Goal: Task Accomplishment & Management: Complete application form

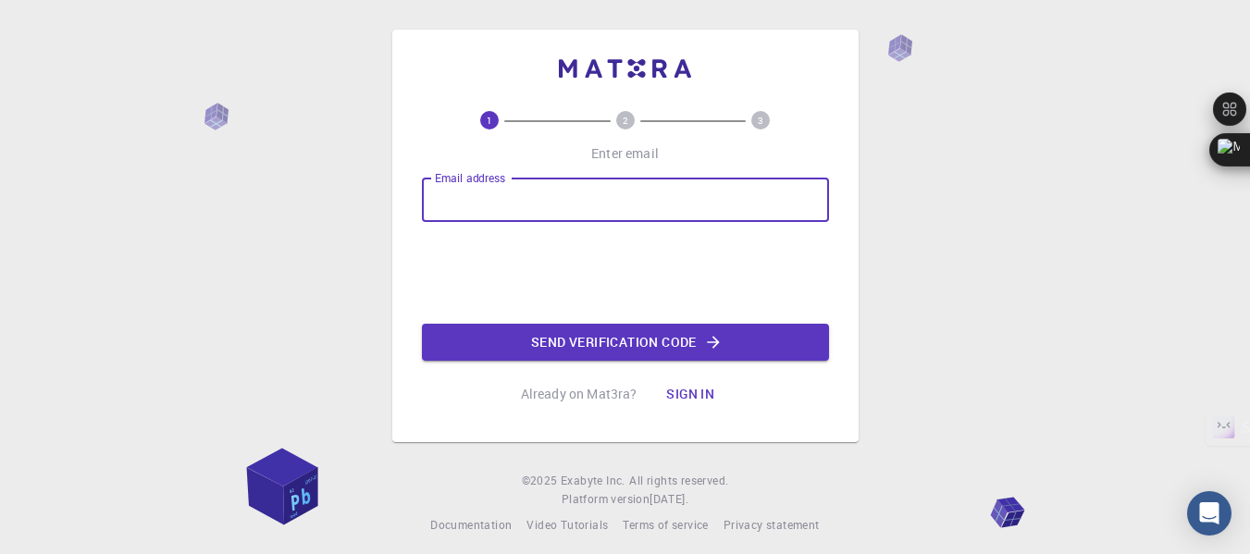
type input "[EMAIL_ADDRESS][DOMAIN_NAME]"
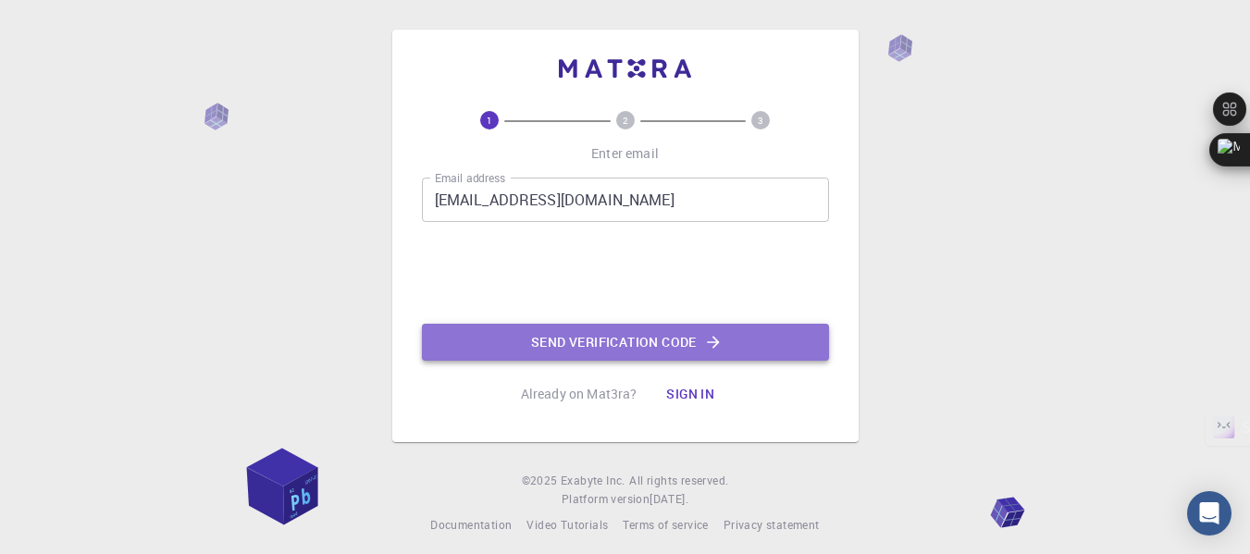
click at [580, 335] on button "Send verification code" at bounding box center [625, 342] width 407 height 37
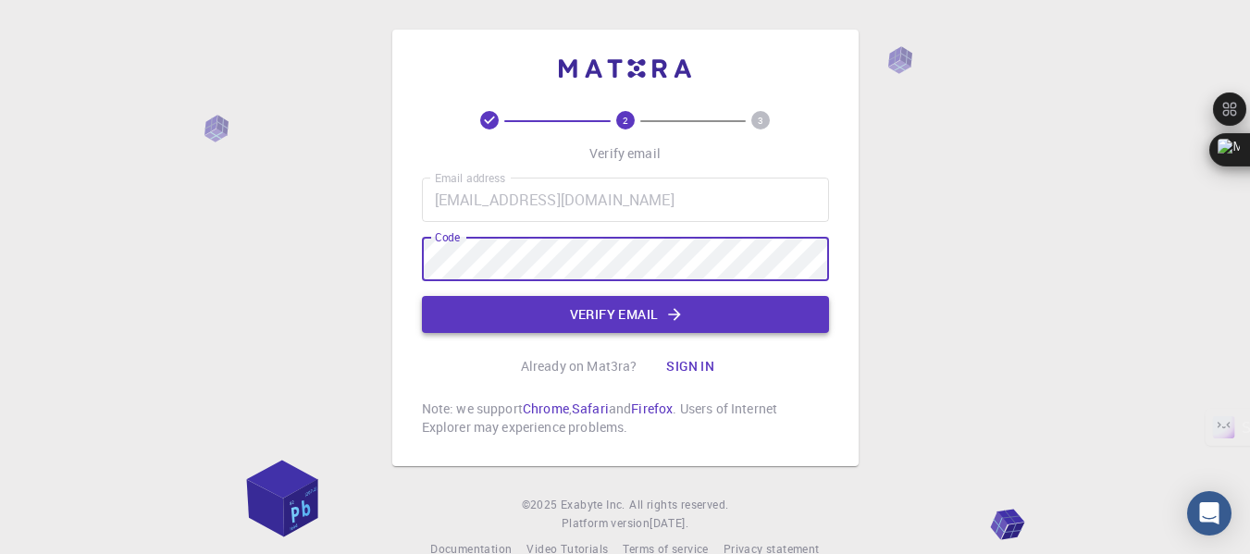
click at [654, 316] on button "Verify email" at bounding box center [625, 314] width 407 height 37
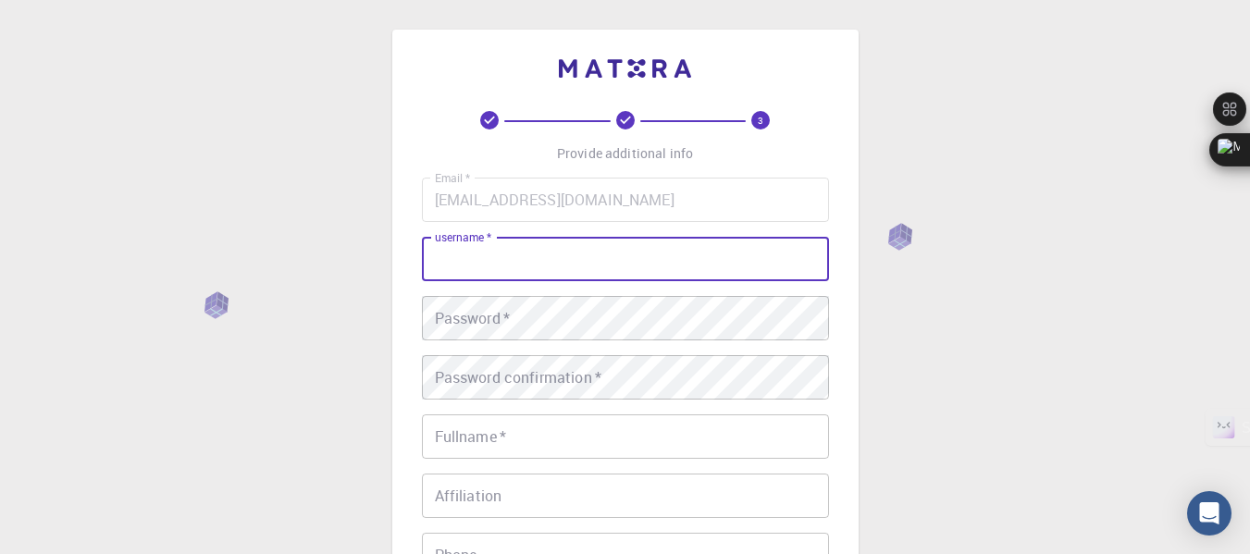
click at [566, 265] on input "username   *" at bounding box center [625, 259] width 407 height 44
type input "S"
type input "samcsmu07"
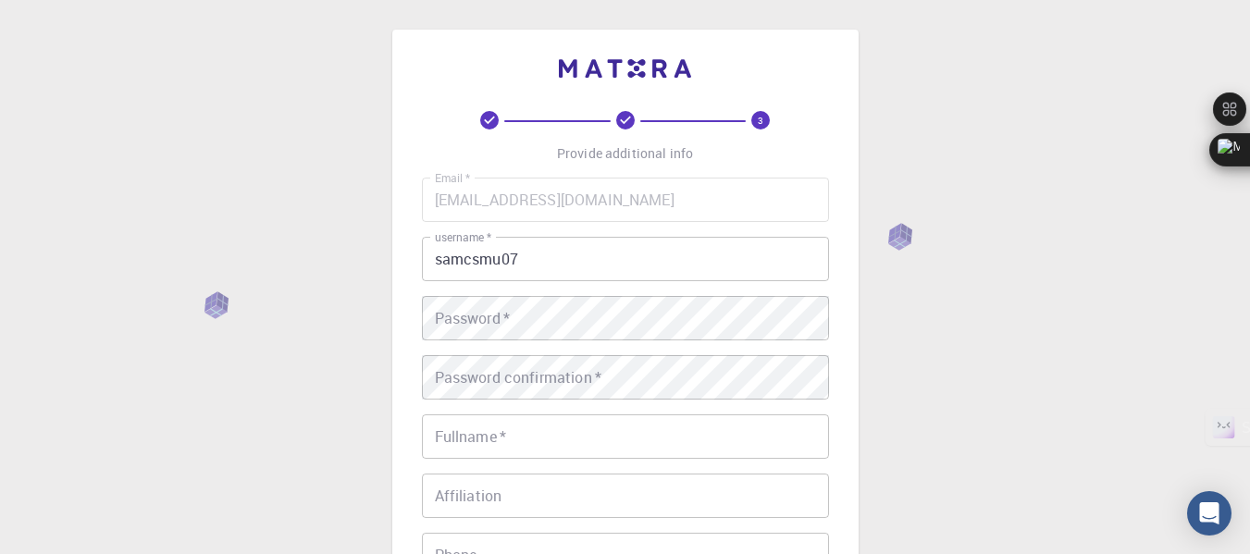
click at [323, 405] on div "3 Provide additional info Email   * [EMAIL_ADDRESS][DOMAIN_NAME] Email   * user…" at bounding box center [625, 471] width 1250 height 942
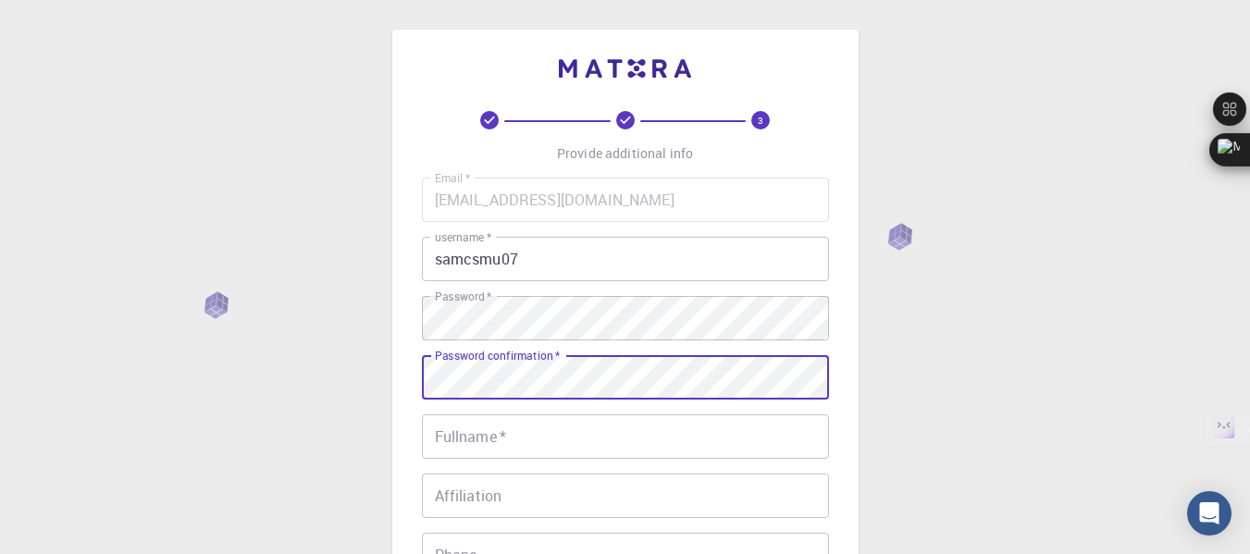
click at [572, 446] on input "Fullname   *" at bounding box center [625, 437] width 407 height 44
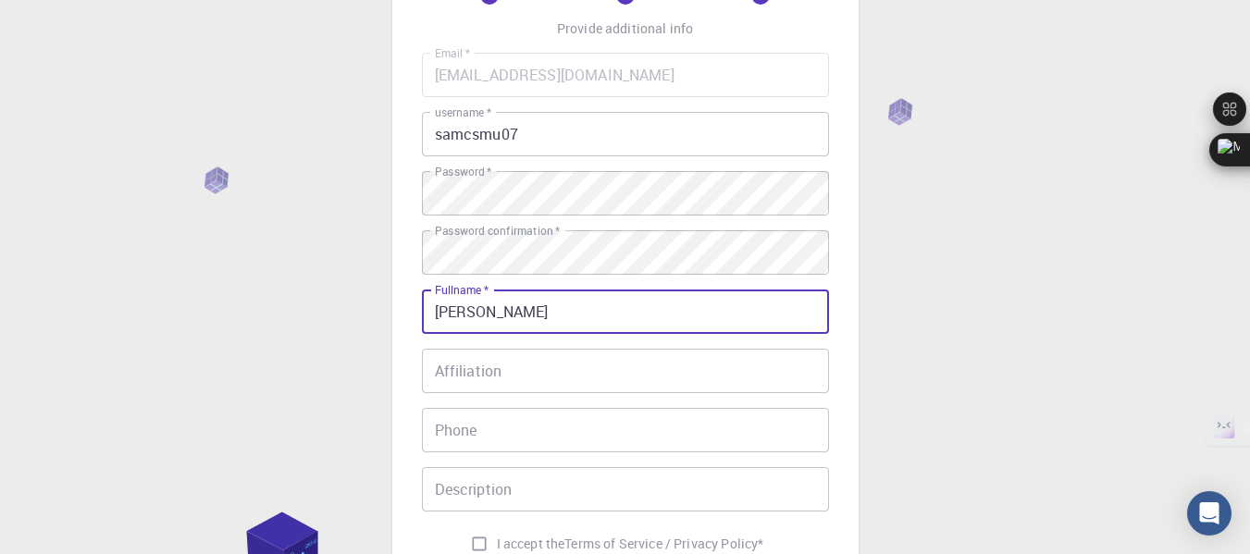
scroll to position [126, 0]
type input "[PERSON_NAME]"
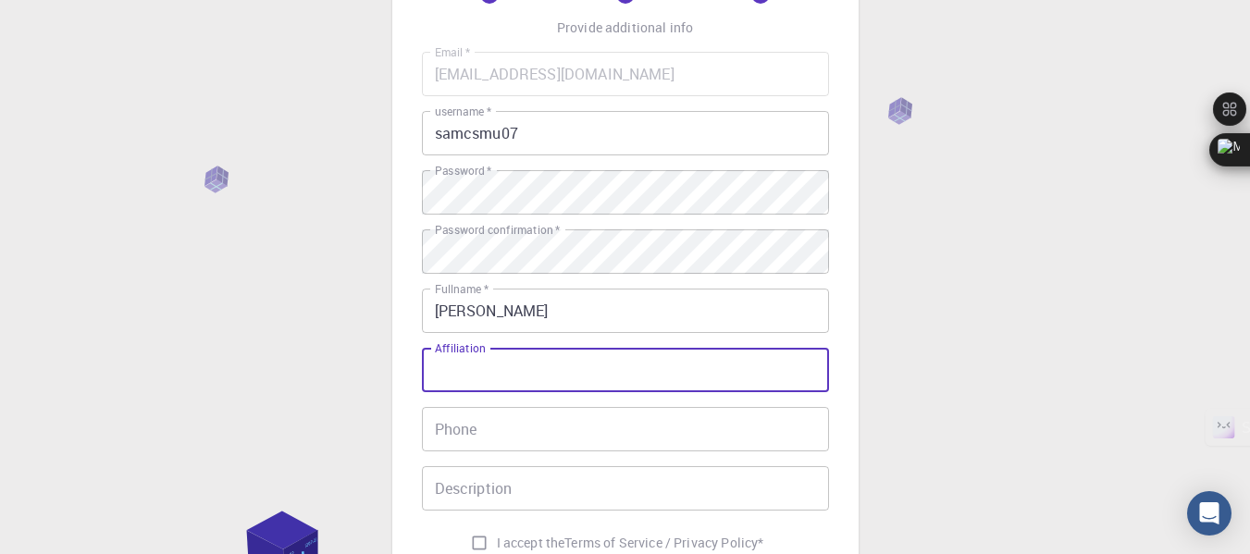
click at [546, 366] on input "Affiliation" at bounding box center [625, 370] width 407 height 44
type input "P"
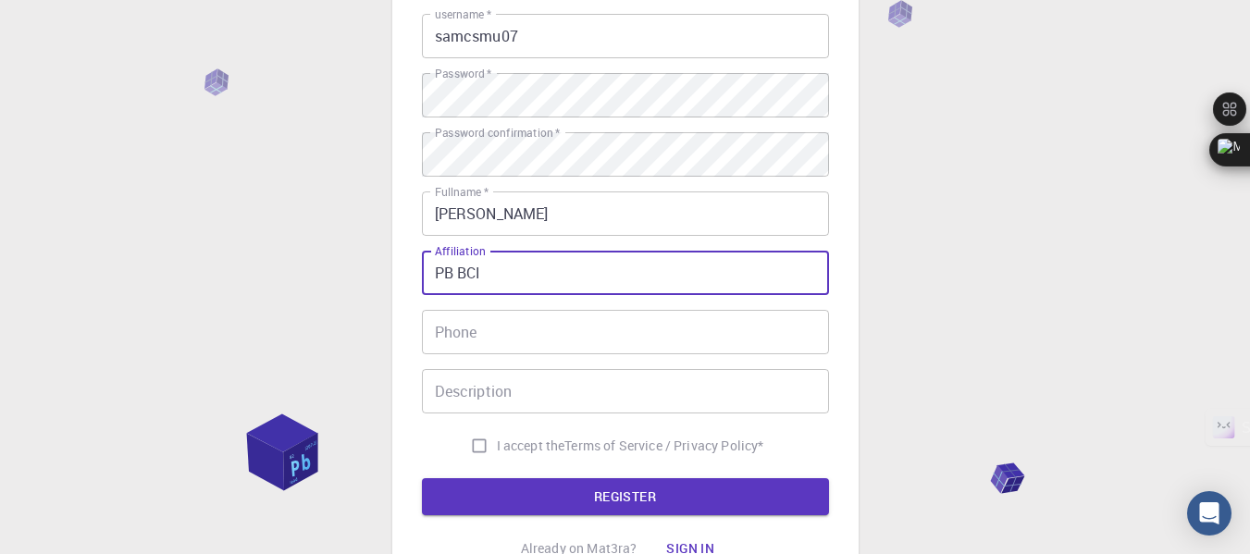
scroll to position [228, 0]
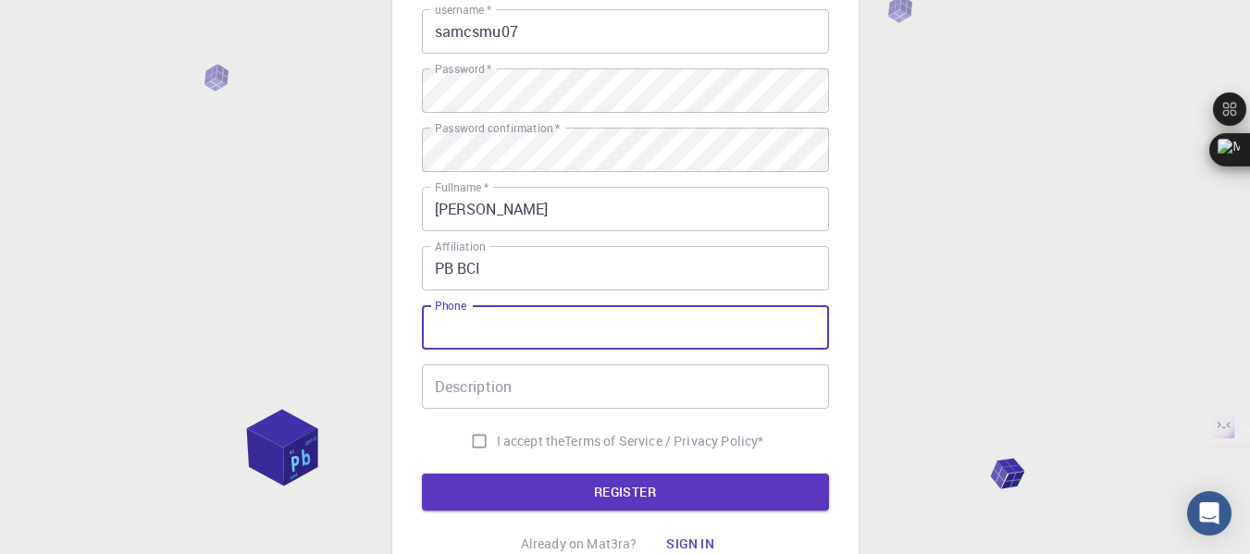
click at [522, 333] on input "Phone" at bounding box center [625, 327] width 407 height 44
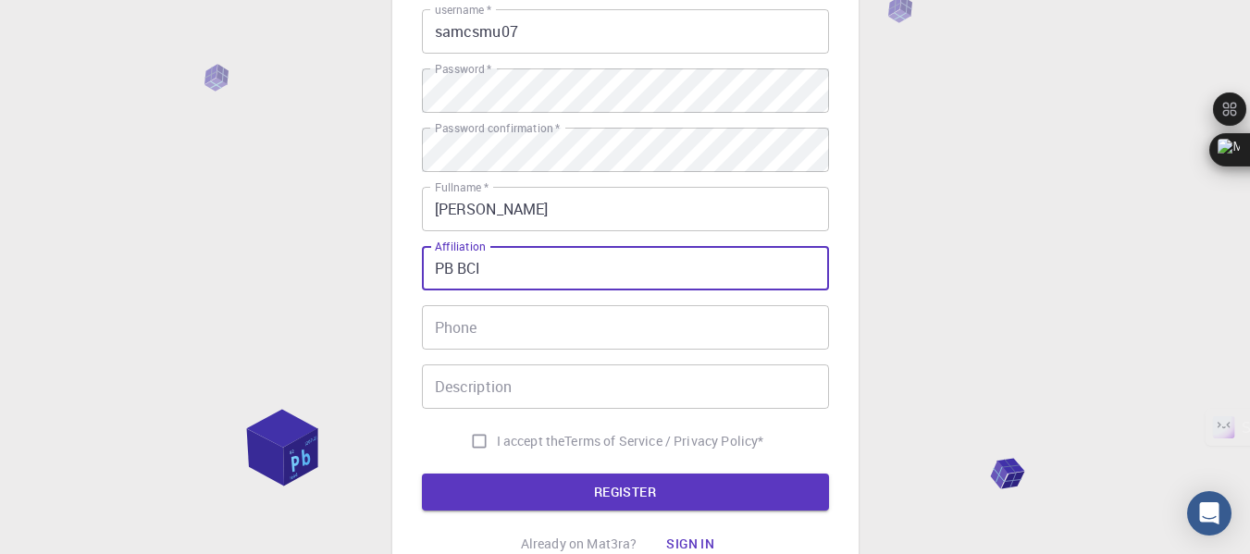
click at [511, 275] on input "PB BCI" at bounding box center [625, 268] width 407 height 44
type input "P"
type input "CSMU"
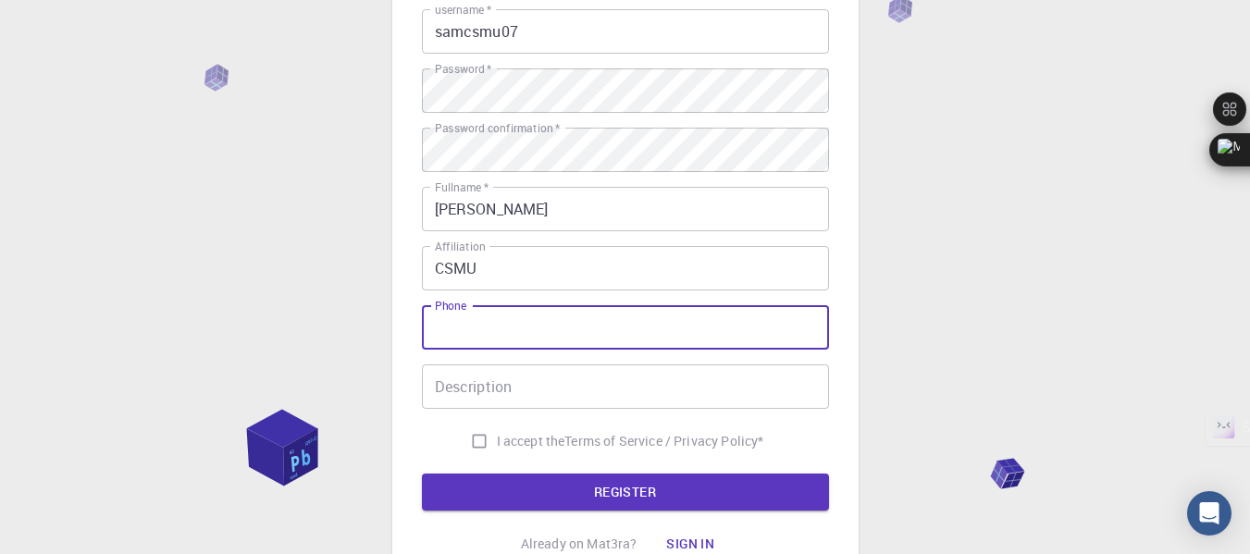
click at [485, 332] on input "Phone" at bounding box center [625, 327] width 407 height 44
type input "9322213020"
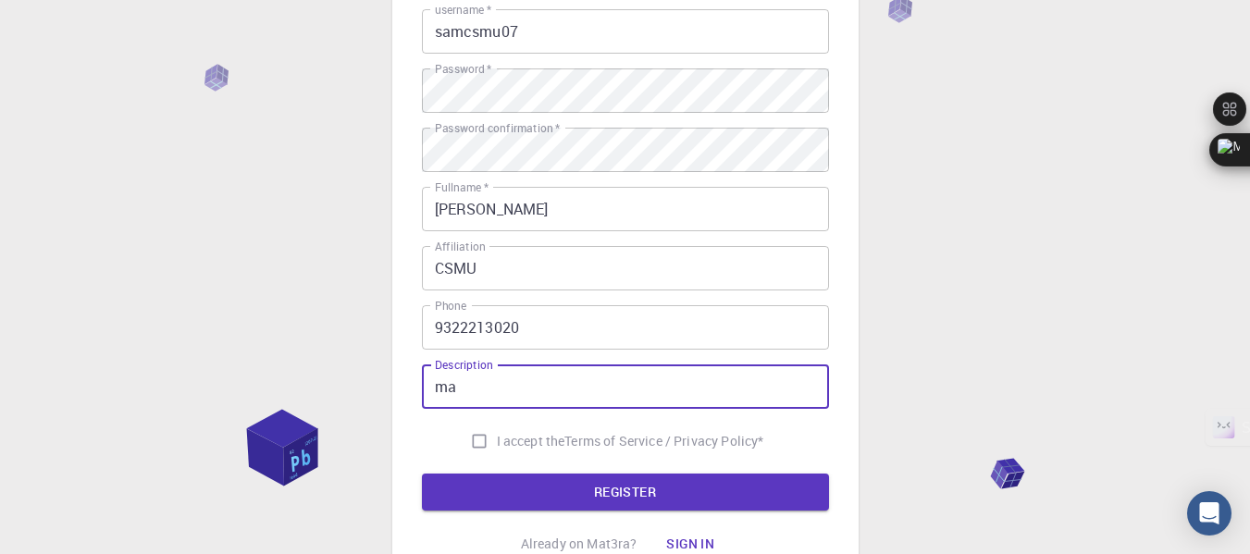
type input "m"
type input "ComputationalPhysics"
click at [469, 441] on input "I accept the Terms of Service / Privacy Policy *" at bounding box center [479, 441] width 35 height 35
checkbox input "true"
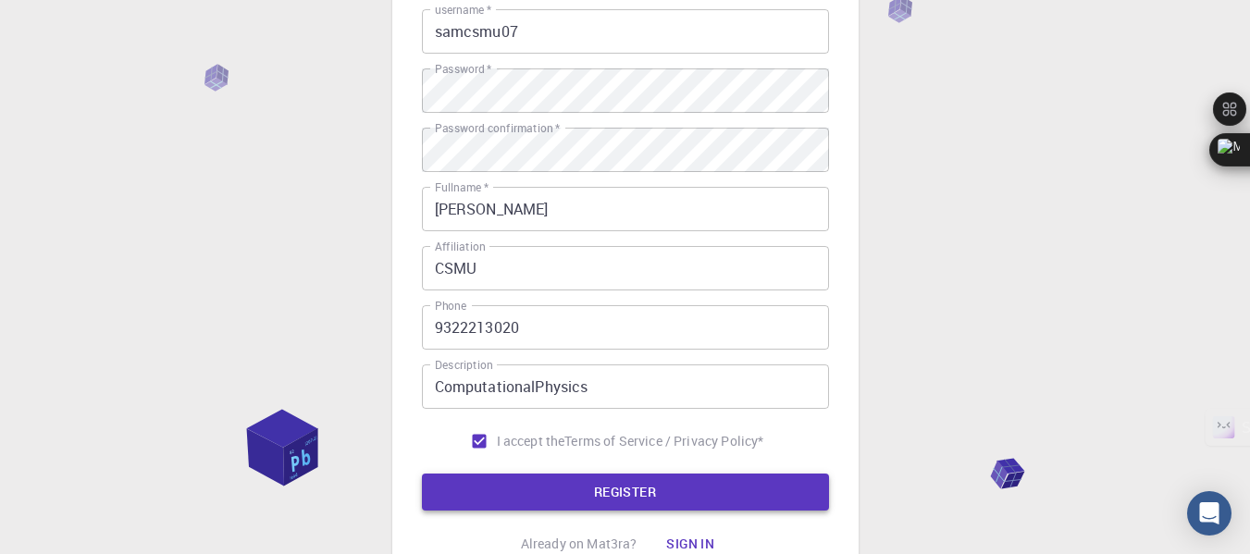
click at [615, 484] on button "REGISTER" at bounding box center [625, 492] width 407 height 37
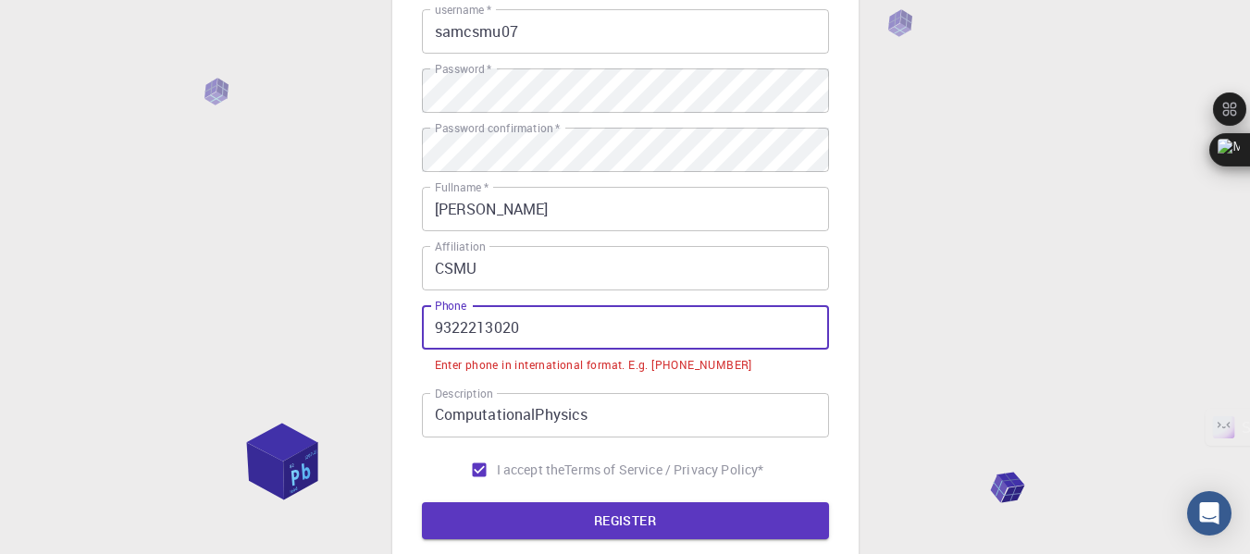
click at [423, 330] on input "9322213020" at bounding box center [625, 327] width 407 height 44
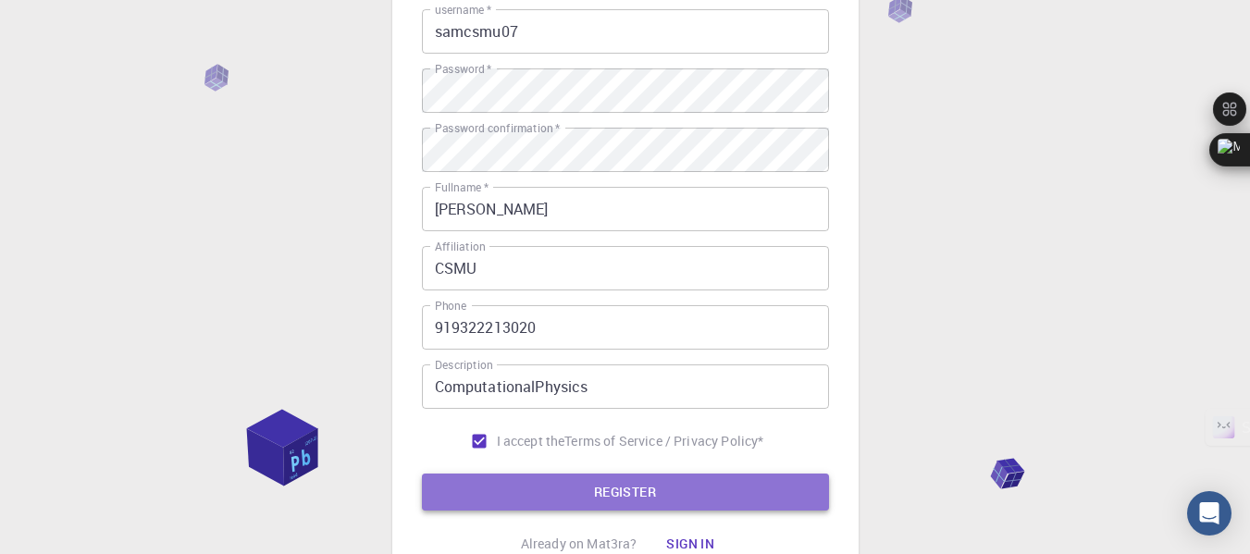
click at [600, 480] on button "REGISTER" at bounding box center [625, 492] width 407 height 37
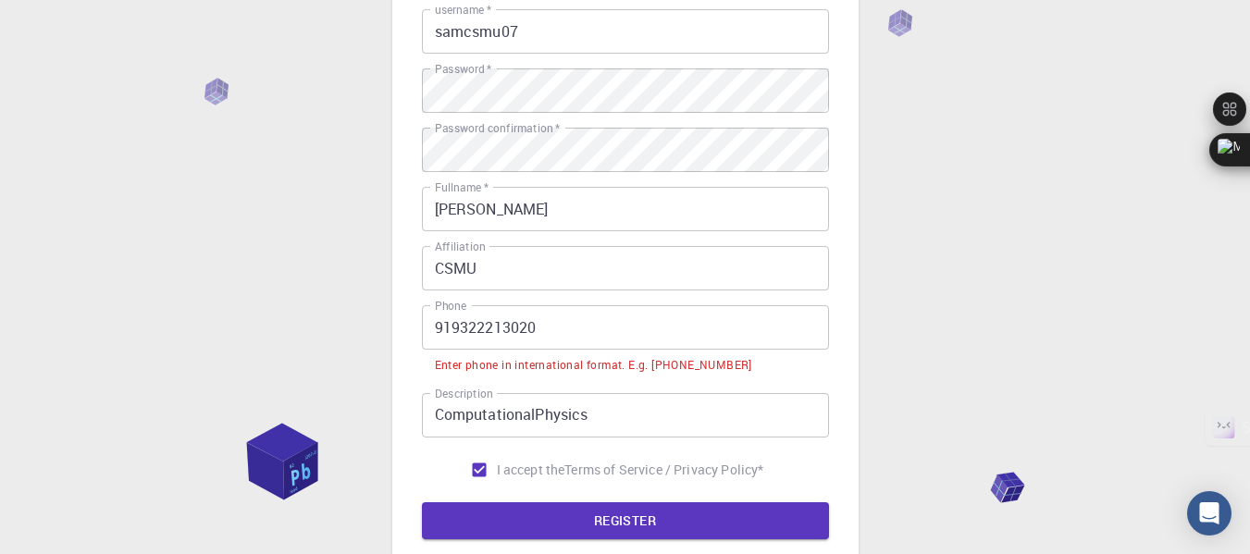
click at [435, 328] on input "919322213020" at bounding box center [625, 327] width 407 height 44
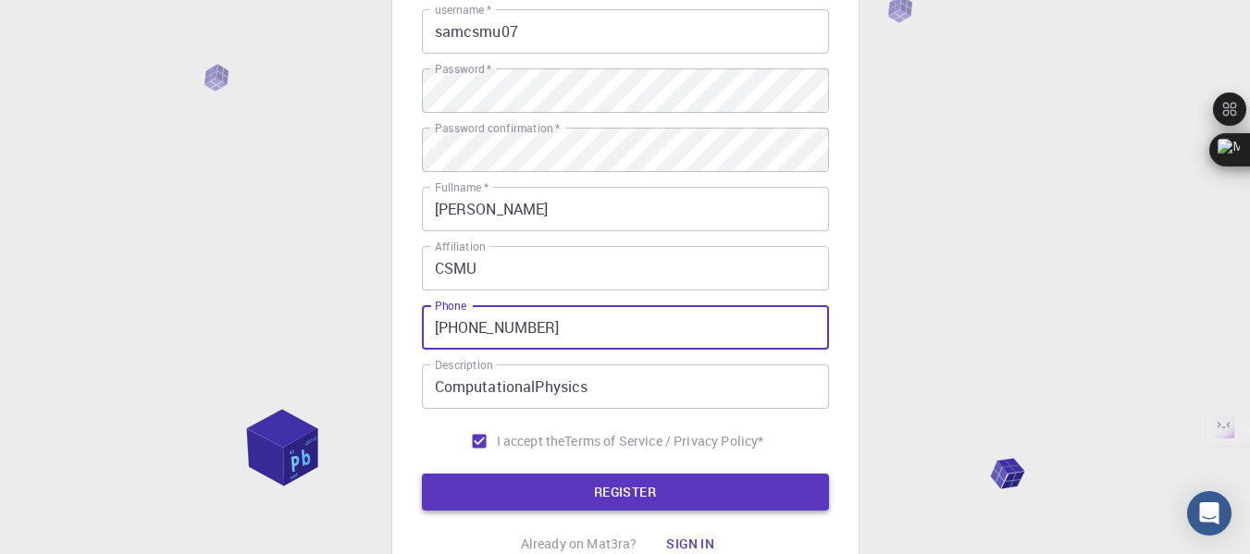
type input "[PHONE_NUMBER]"
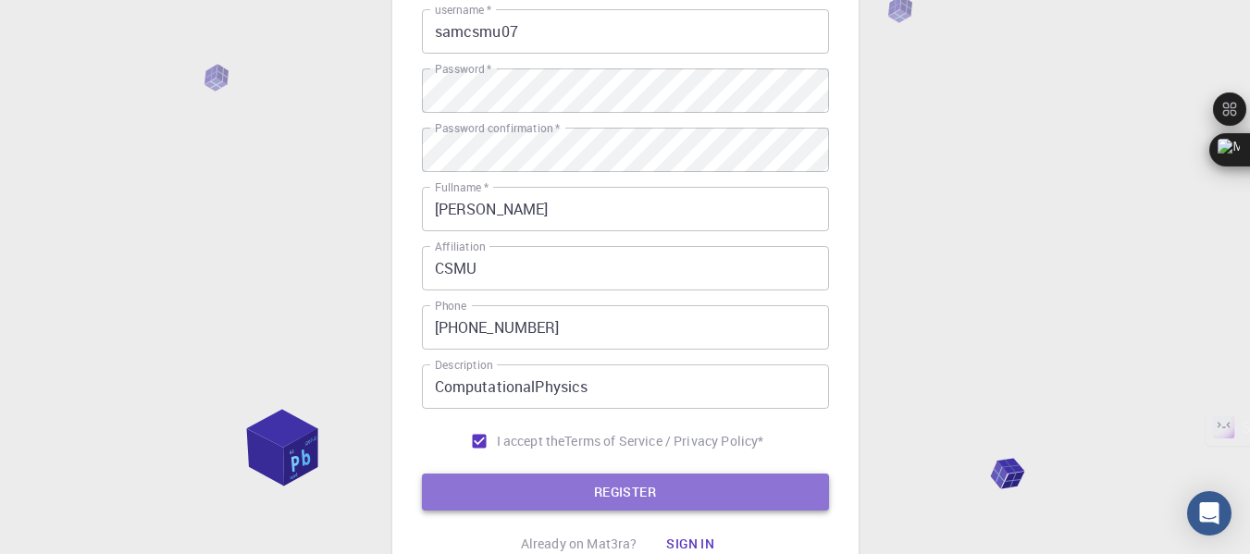
click at [624, 494] on button "REGISTER" at bounding box center [625, 492] width 407 height 37
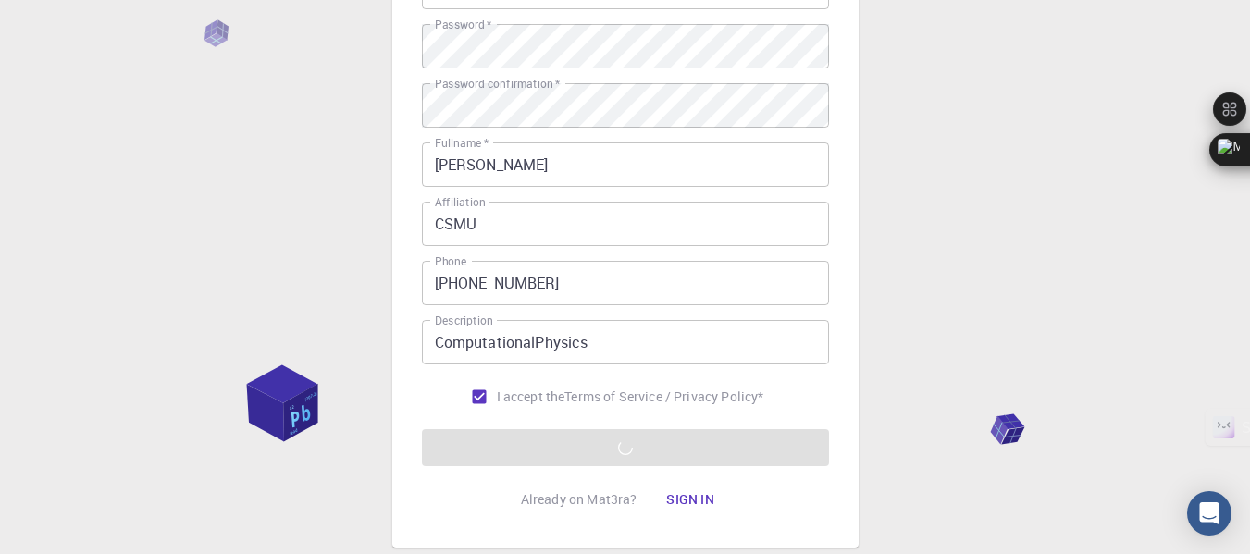
scroll to position [270, 0]
click at [700, 503] on button "Sign in" at bounding box center [690, 501] width 78 height 37
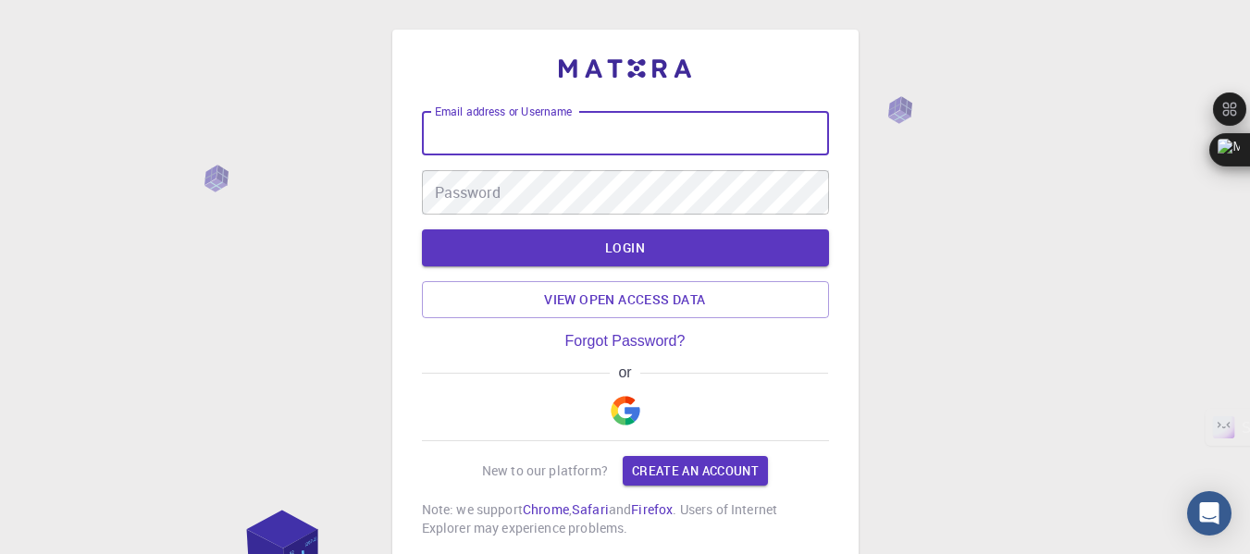
click at [588, 142] on input "Email address or Username" at bounding box center [625, 133] width 407 height 44
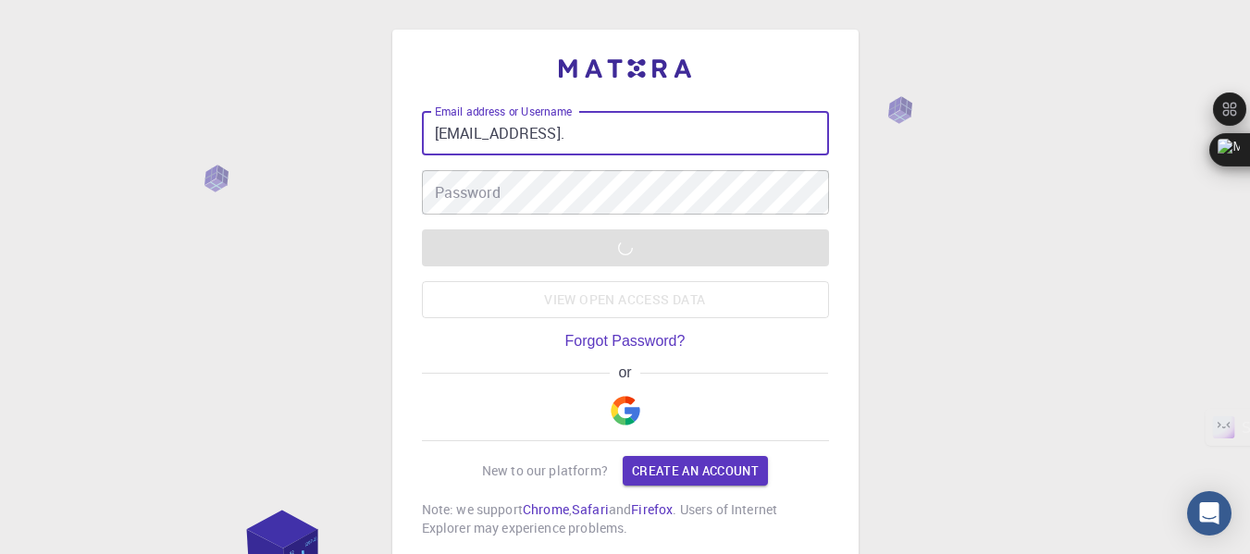
type input "samcsmu07@gmail.c"
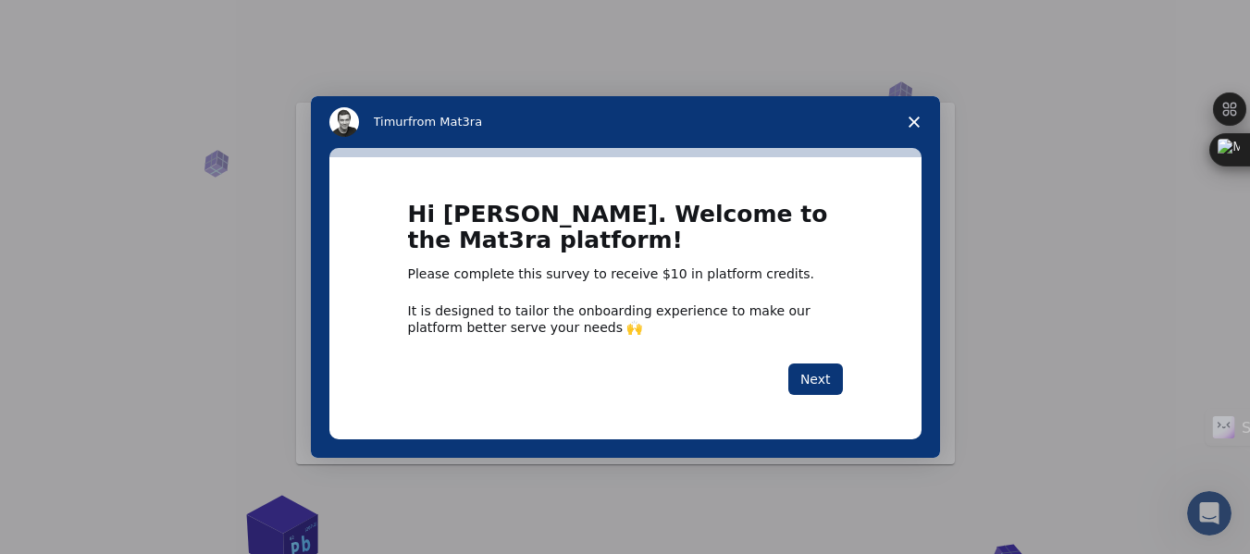
click at [824, 407] on div "Hi [PERSON_NAME]. Welcome to the Mat3ra platform! Please complete this survey t…" at bounding box center [625, 298] width 592 height 282
click at [820, 387] on button "Next" at bounding box center [815, 379] width 55 height 31
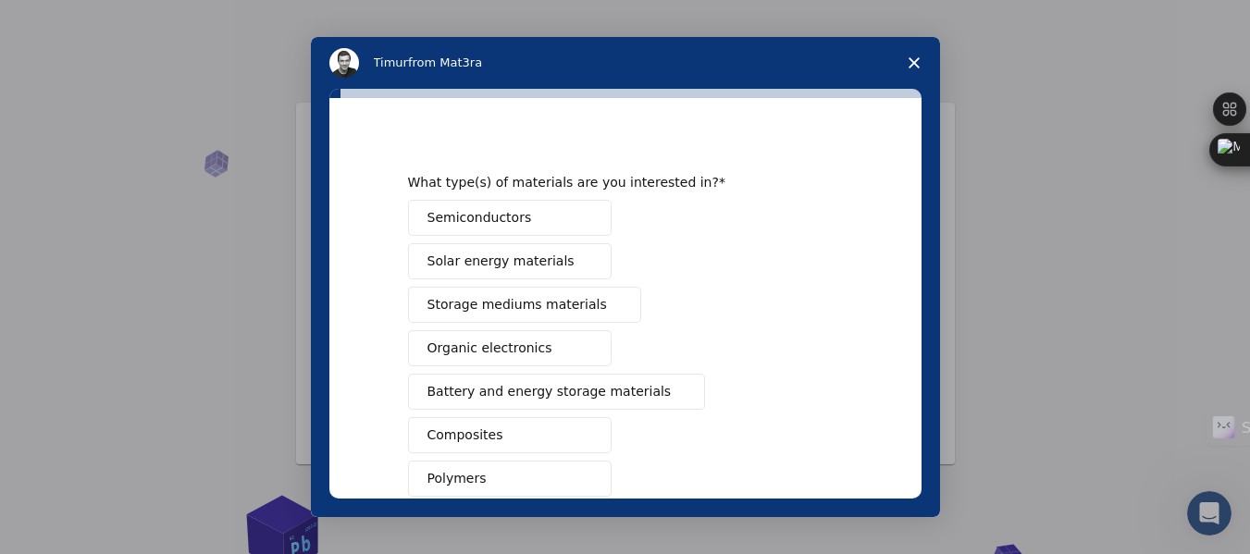
scroll to position [11, 0]
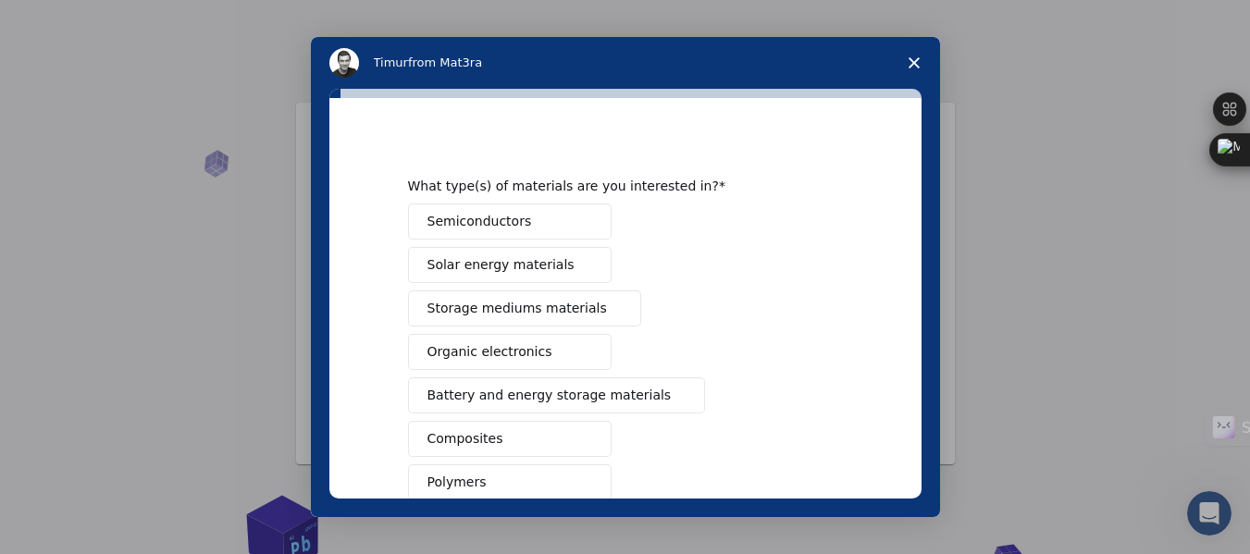
click at [563, 217] on button "Semiconductors" at bounding box center [510, 222] width 204 height 36
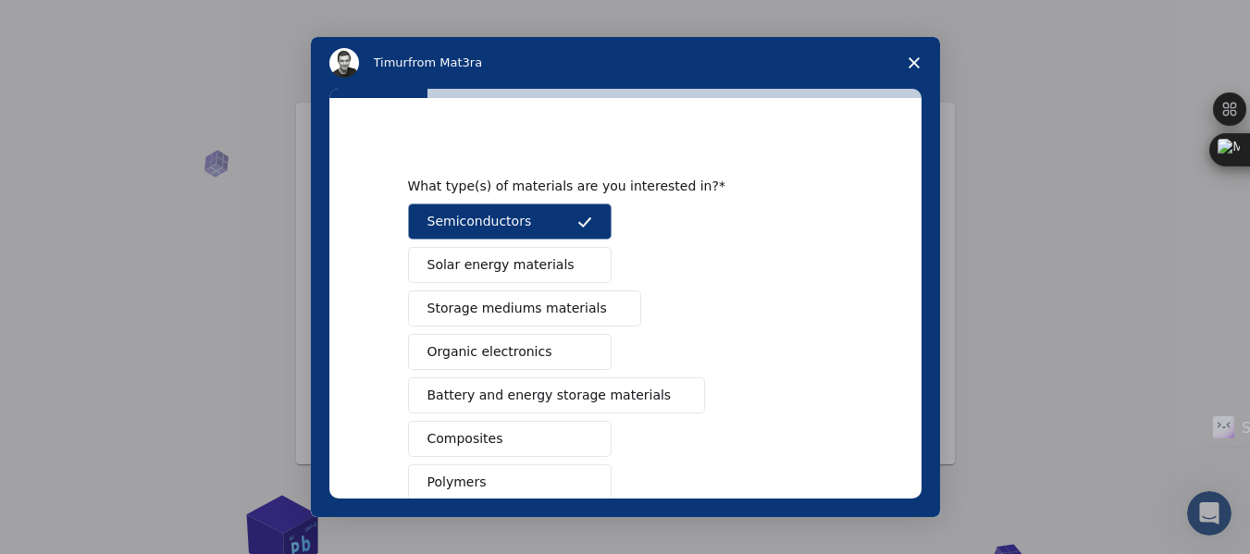
click at [671, 392] on span "Intercom messenger" at bounding box center [678, 396] width 15 height 15
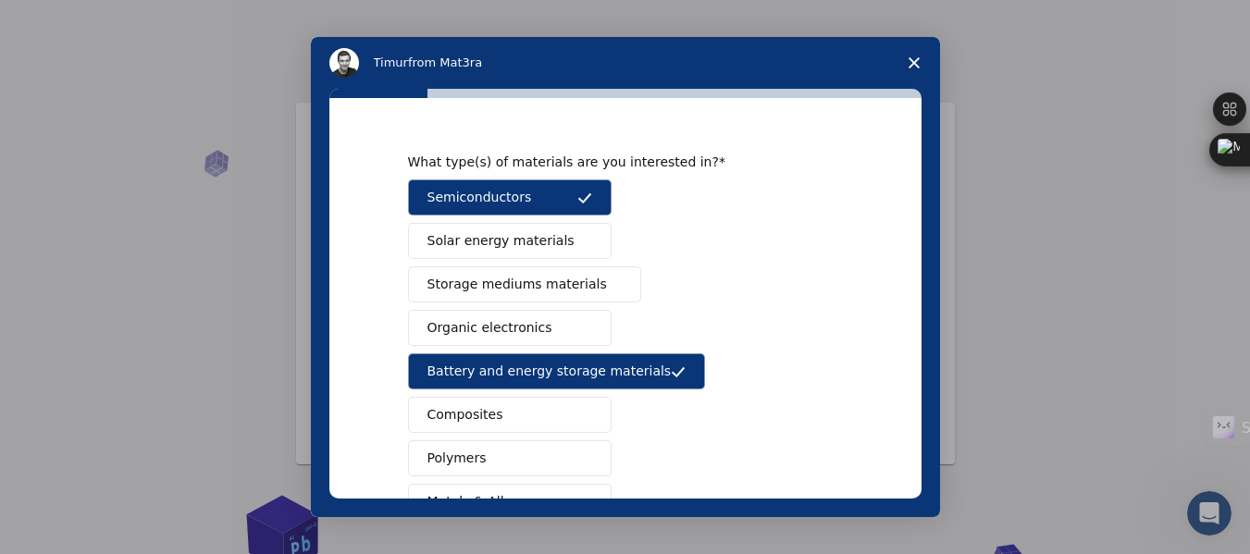
scroll to position [0, 0]
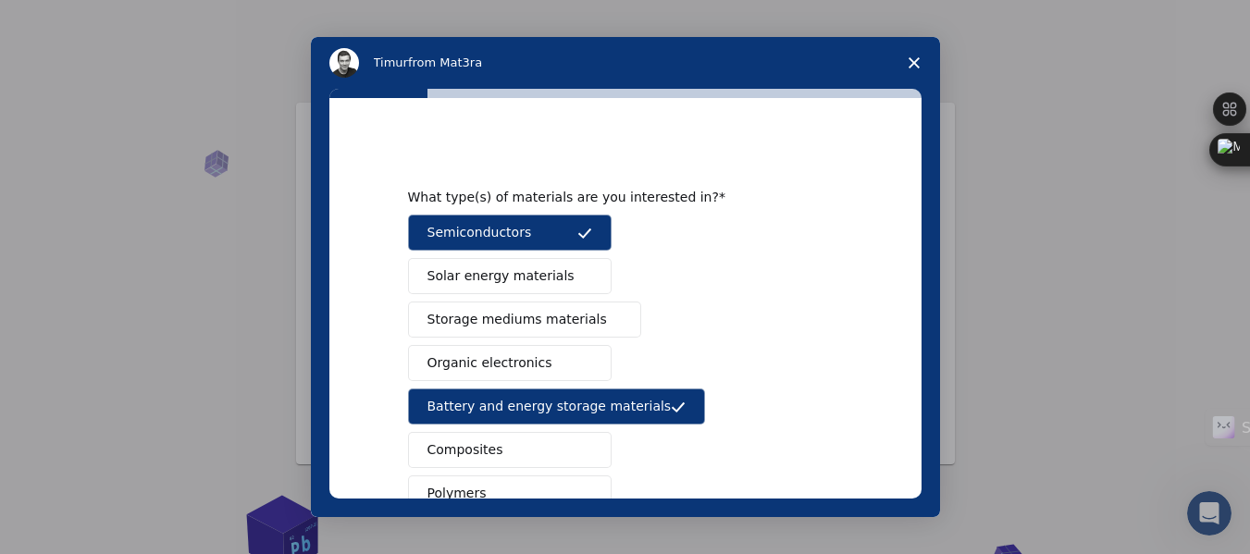
click at [565, 273] on button "Solar energy materials" at bounding box center [510, 276] width 204 height 36
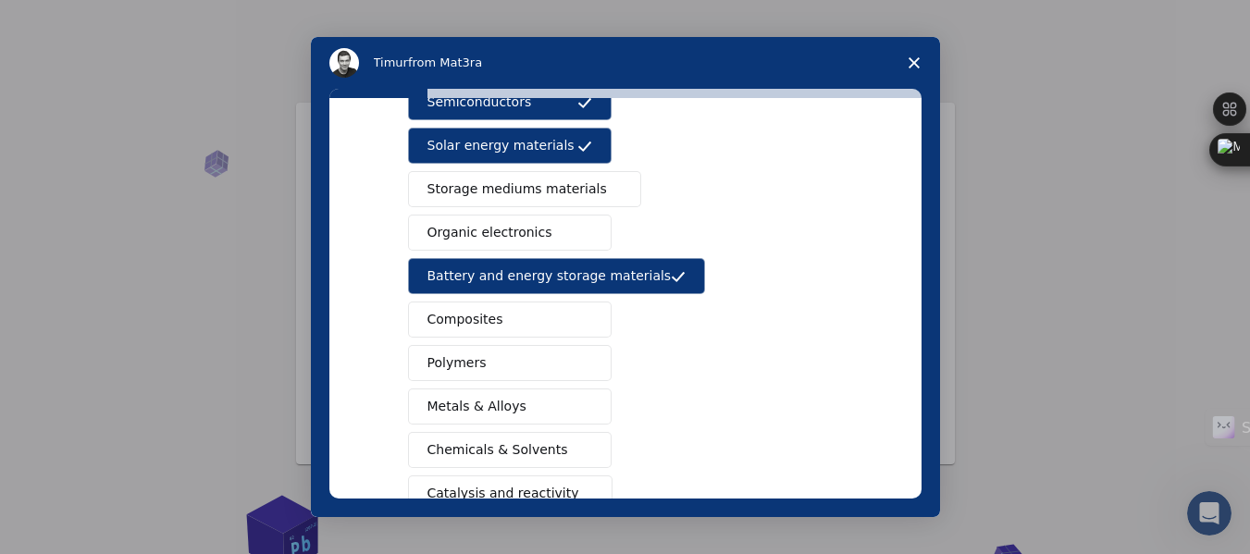
scroll to position [141, 0]
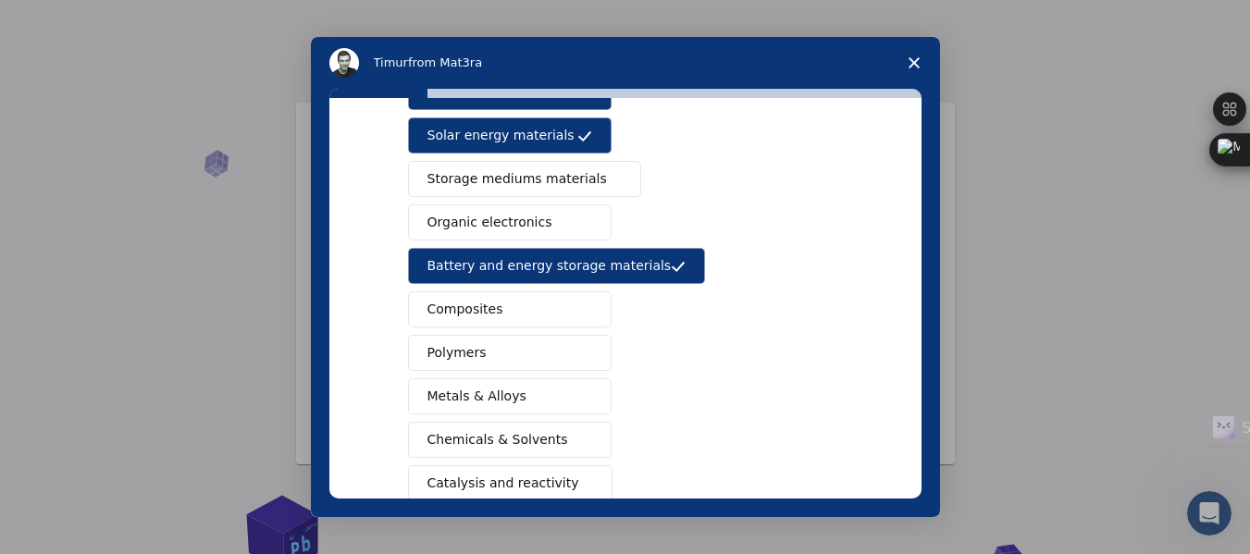
click at [577, 222] on span "Intercom messenger" at bounding box center [584, 223] width 15 height 15
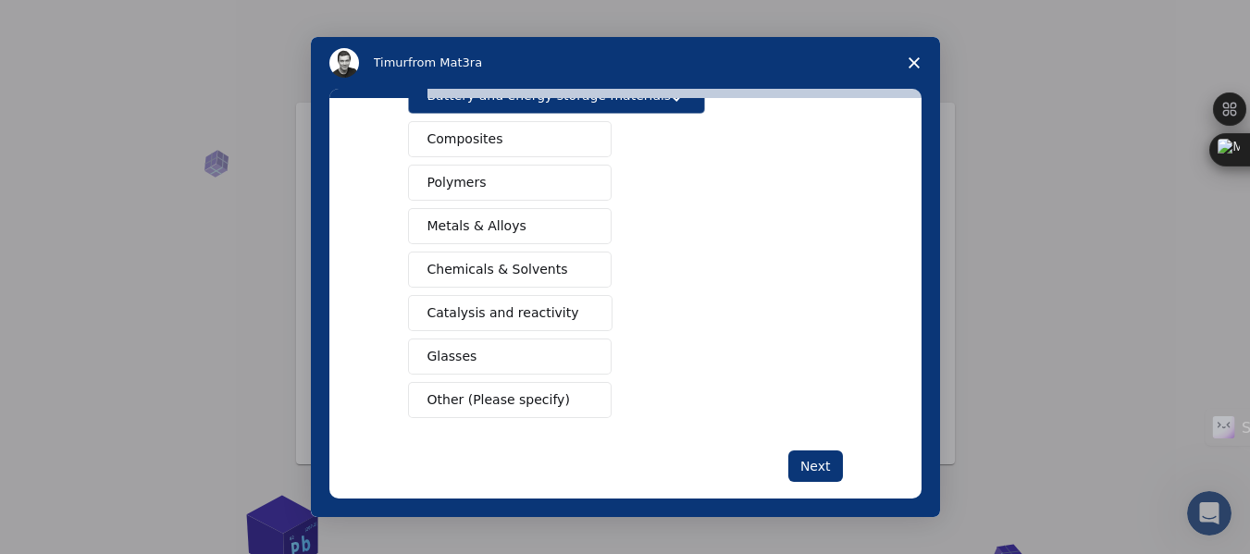
scroll to position [312, 0]
click at [620, 140] on div "Semiconductors Solar energy materials Storage mediums materials Organic electro…" at bounding box center [625, 160] width 435 height 514
click at [517, 144] on button "Composites" at bounding box center [510, 138] width 204 height 36
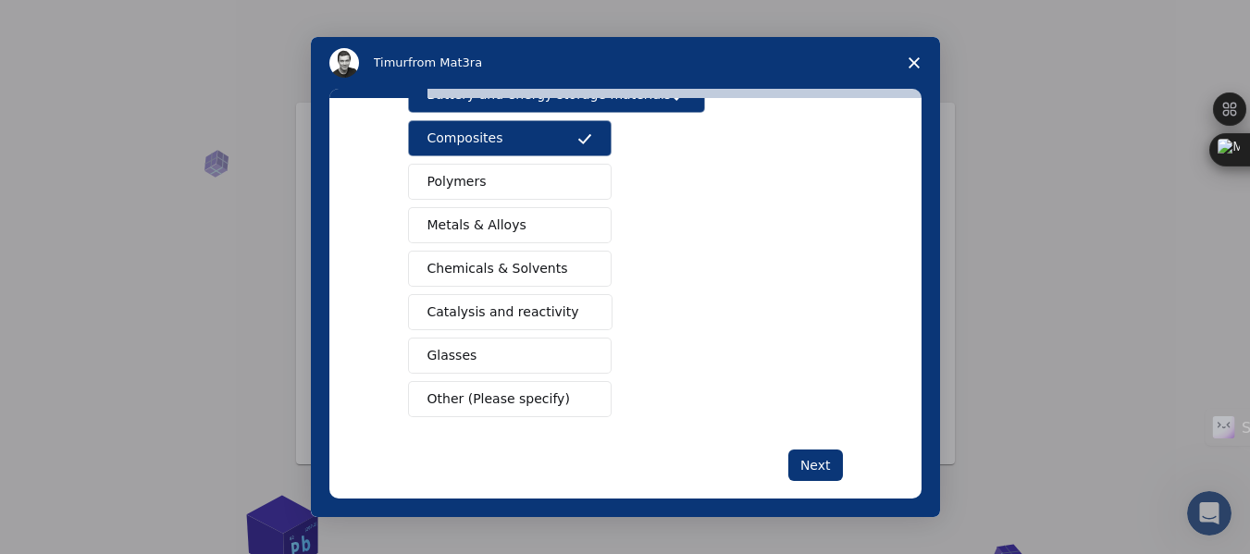
click at [709, 351] on div "Semiconductors Solar energy materials Storage mediums materials Organic electro…" at bounding box center [625, 160] width 435 height 514
click at [500, 367] on button "Glasses" at bounding box center [510, 356] width 204 height 36
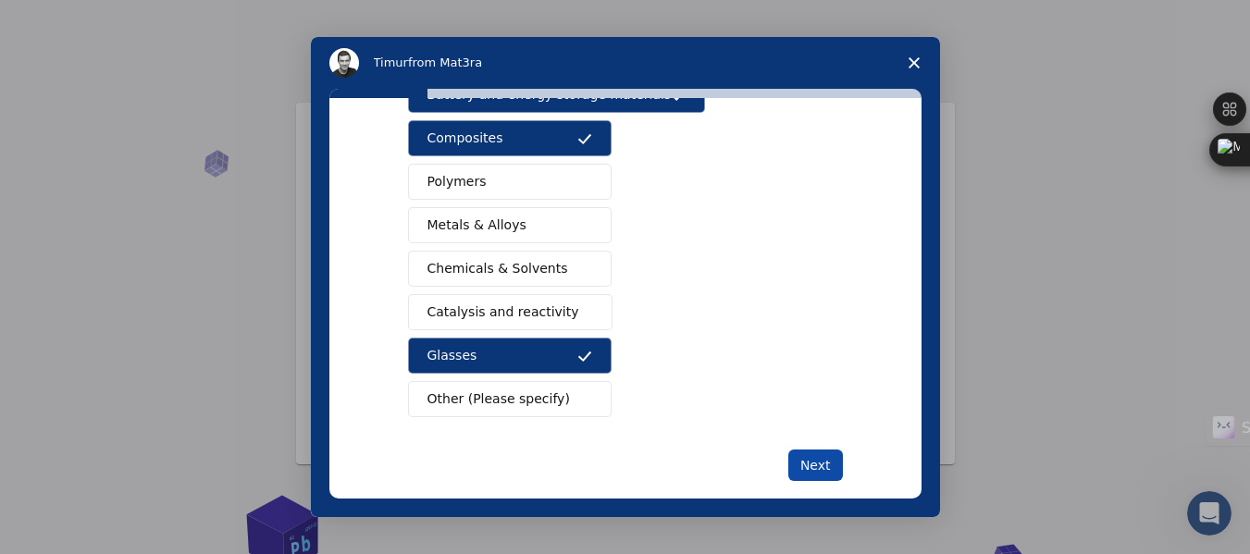
click at [811, 467] on button "Next" at bounding box center [815, 465] width 55 height 31
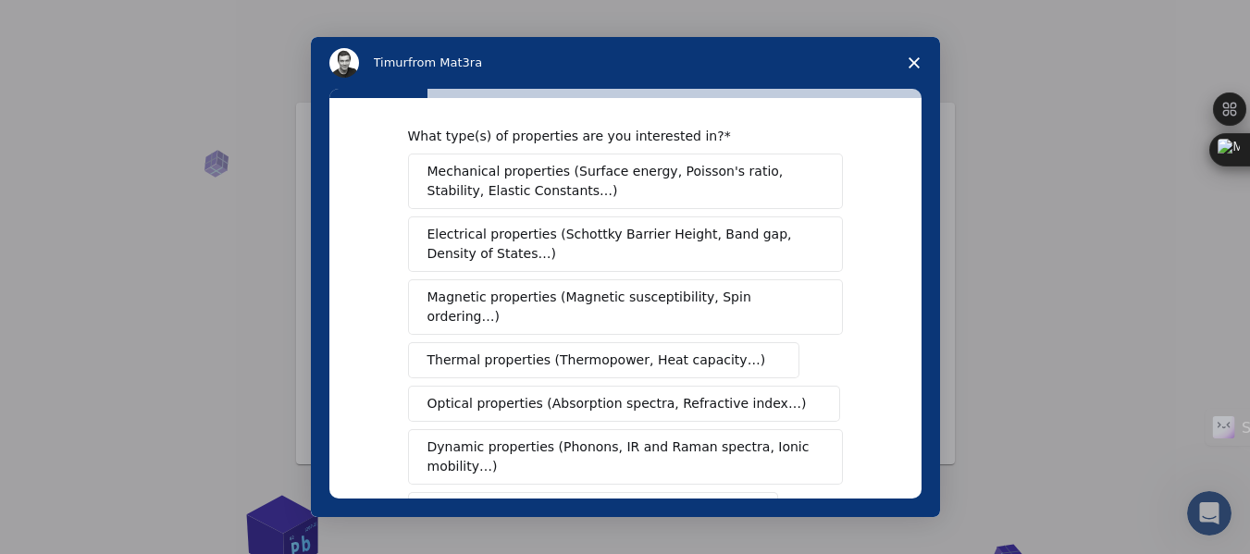
scroll to position [6, 0]
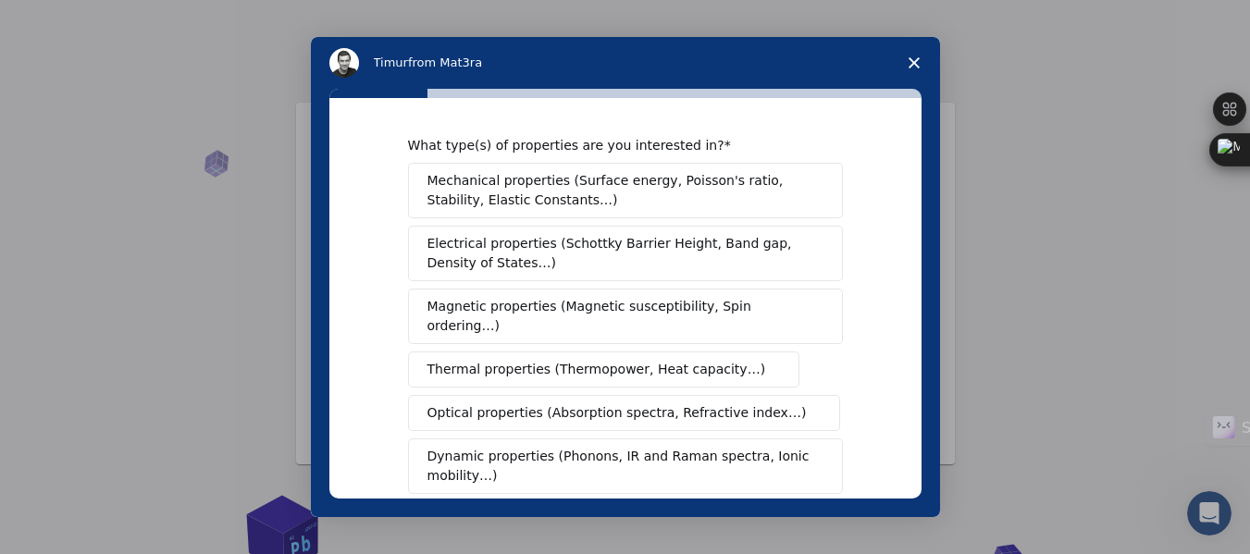
click at [817, 257] on span "Intercom messenger" at bounding box center [816, 253] width 11 height 15
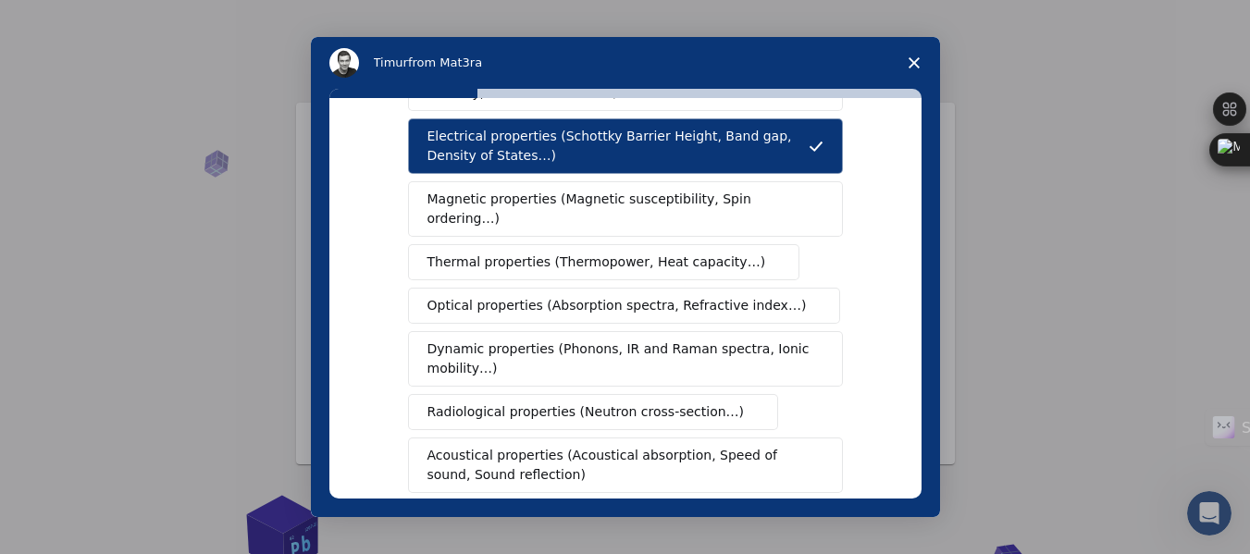
scroll to position [114, 0]
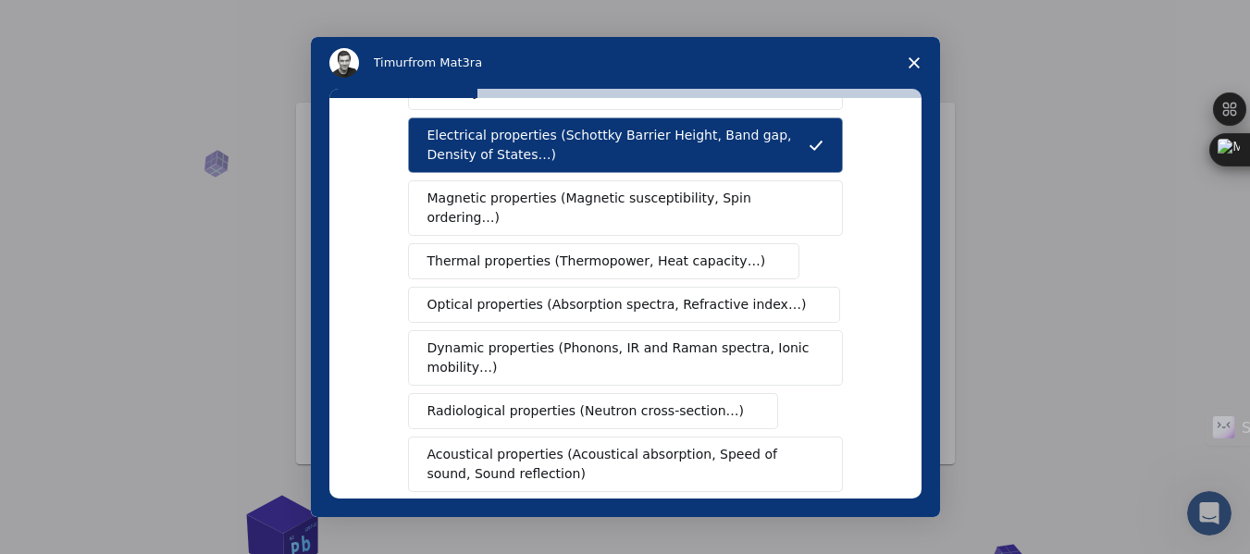
click at [724, 196] on span "Magnetic properties (Magnetic susceptibility, Spin ordering…)" at bounding box center [618, 208] width 382 height 39
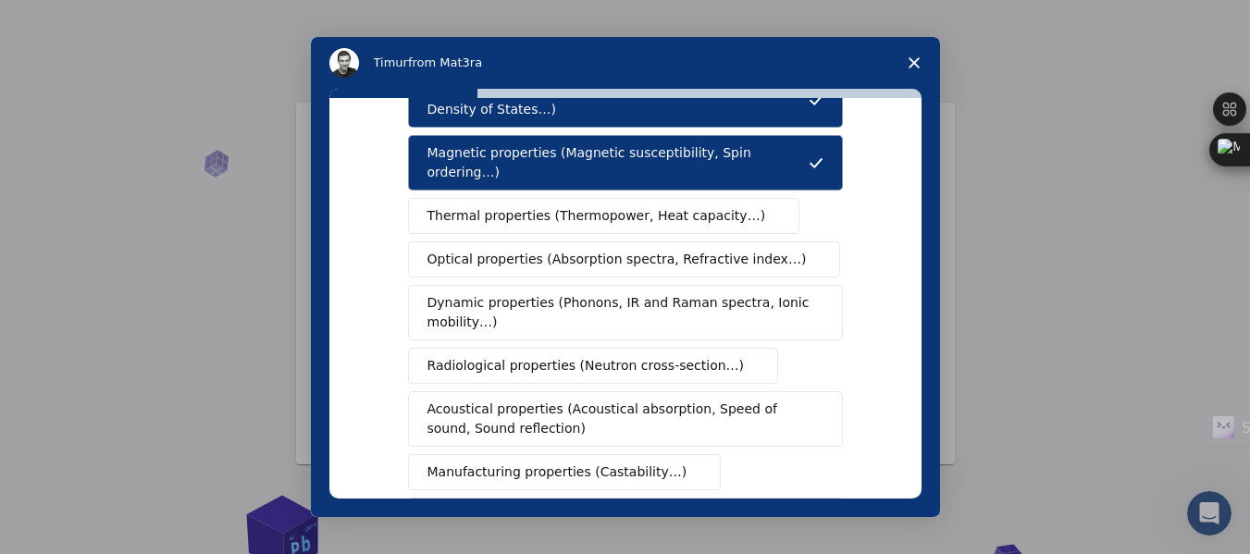
scroll to position [162, 0]
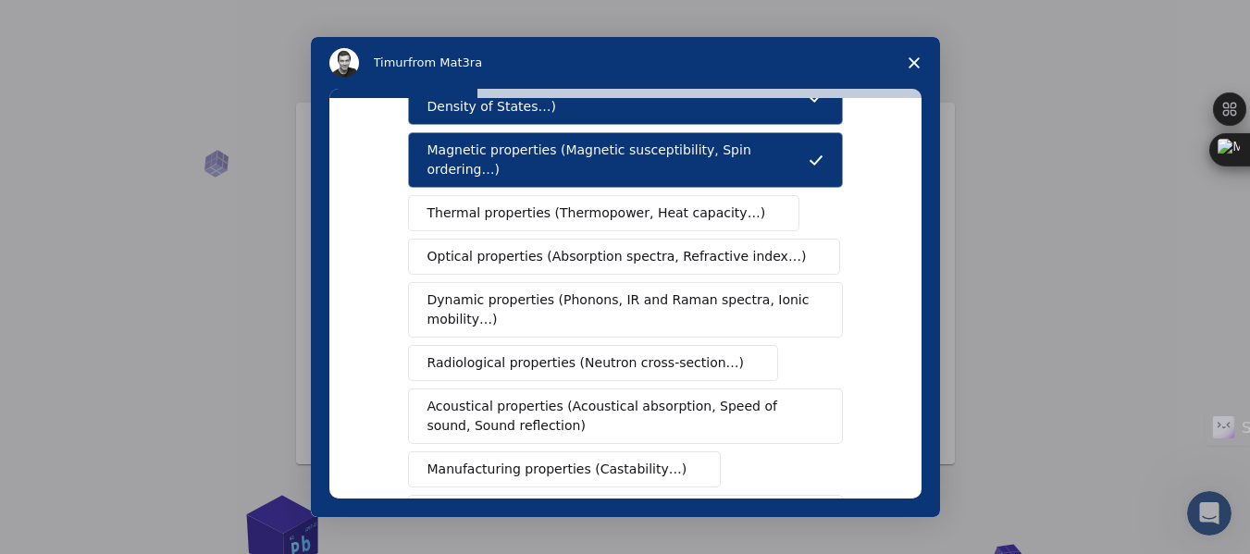
click at [698, 247] on span "Optical properties (Absorption spectra, Refractive index…)" at bounding box center [616, 256] width 379 height 19
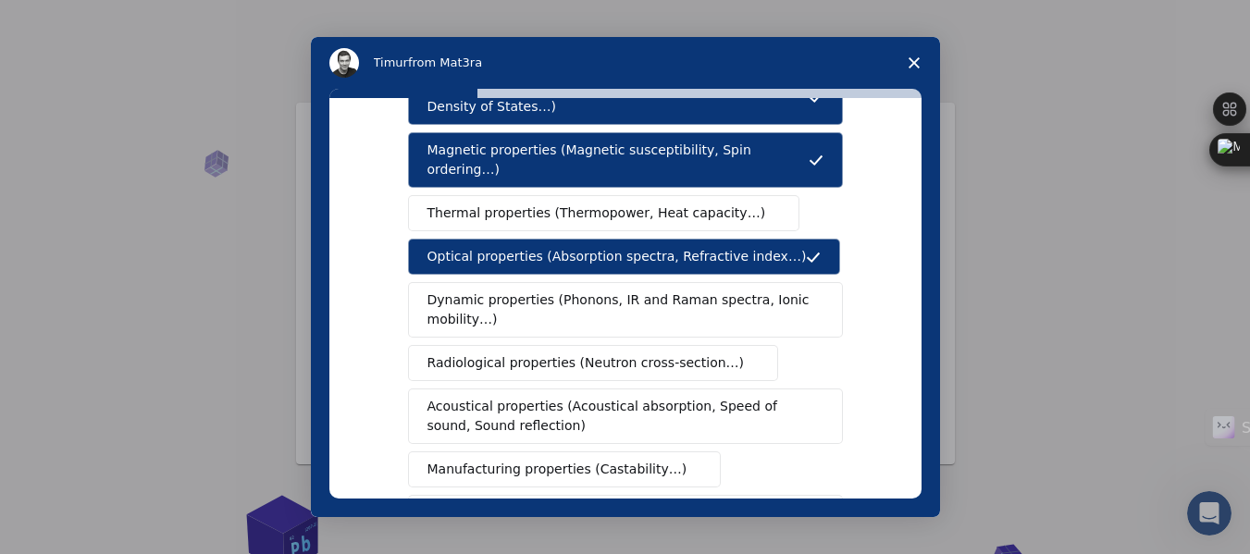
click at [687, 204] on span "Thermal properties (Thermopower, Heat capacity…)" at bounding box center [596, 213] width 339 height 19
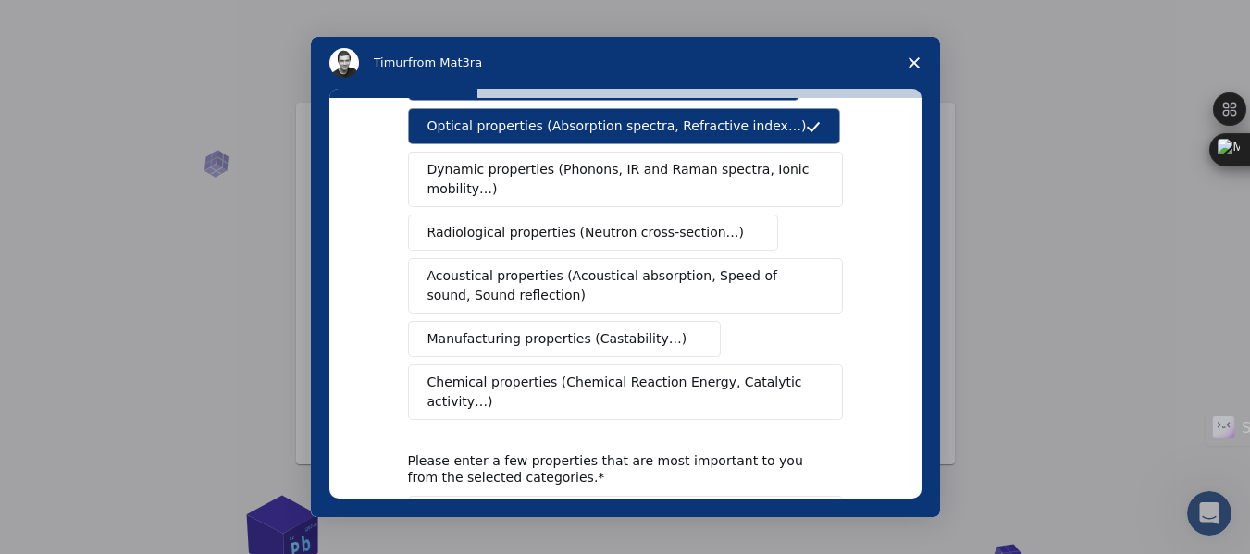
scroll to position [293, 0]
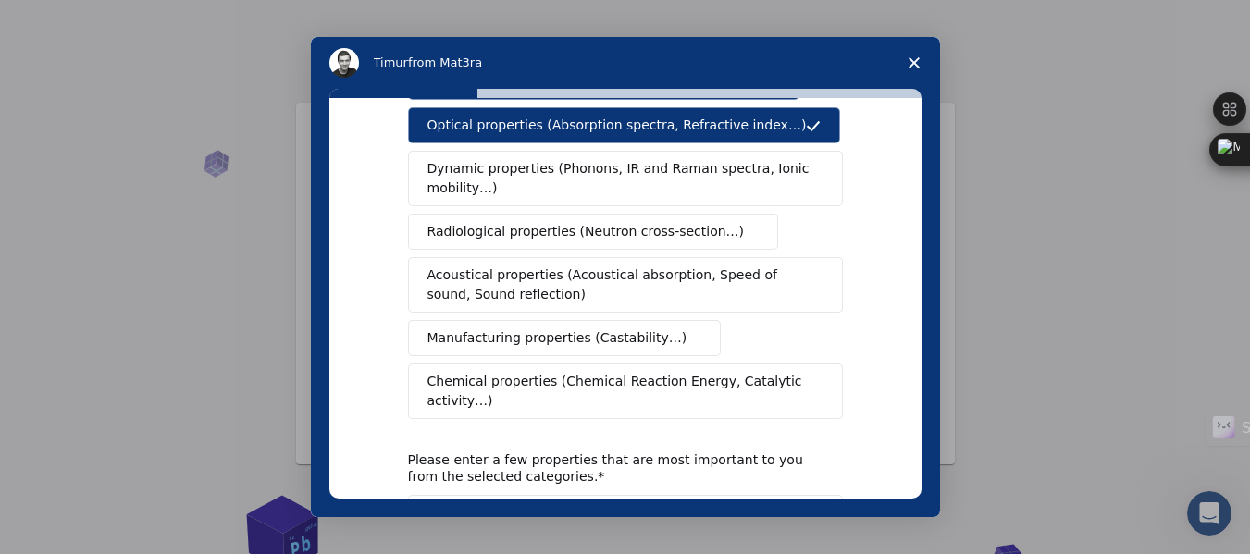
click at [578, 159] on span "Dynamic properties (Phonons, IR and Raman spectra, Ionic mobility…)" at bounding box center [619, 178] width 384 height 39
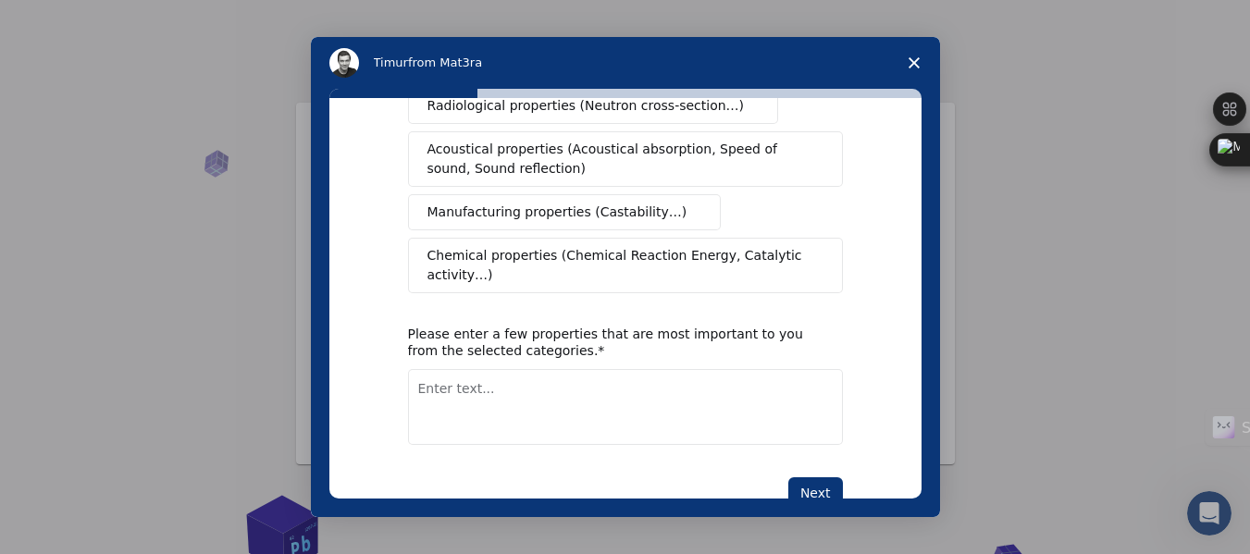
scroll to position [420, 0]
click at [824, 477] on button "Next" at bounding box center [815, 492] width 55 height 31
click at [599, 376] on textarea "Enter text..." at bounding box center [625, 406] width 435 height 76
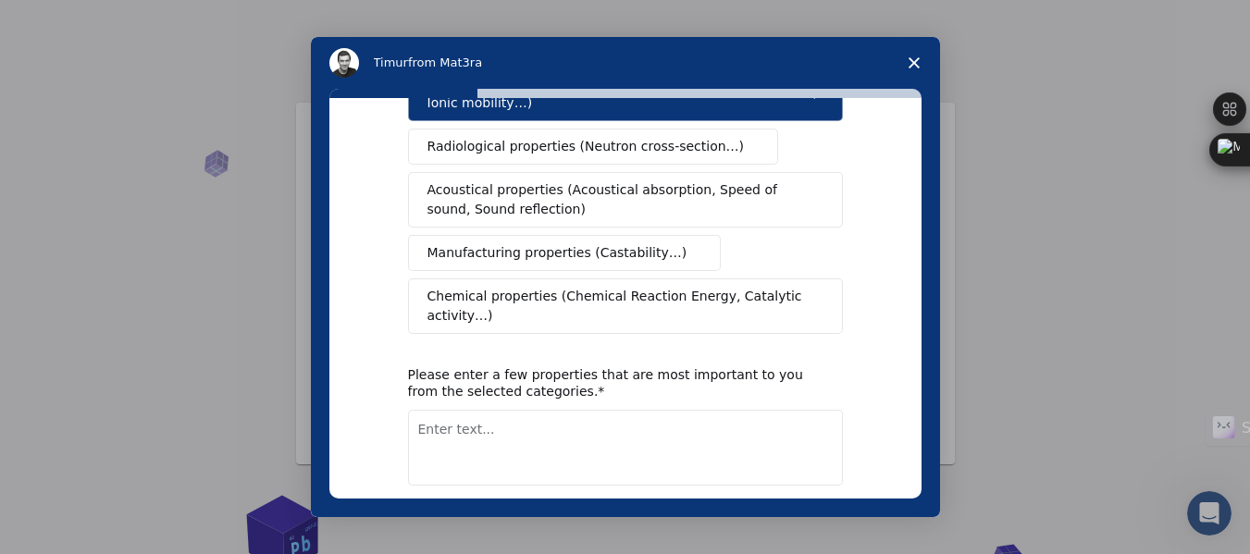
scroll to position [381, 0]
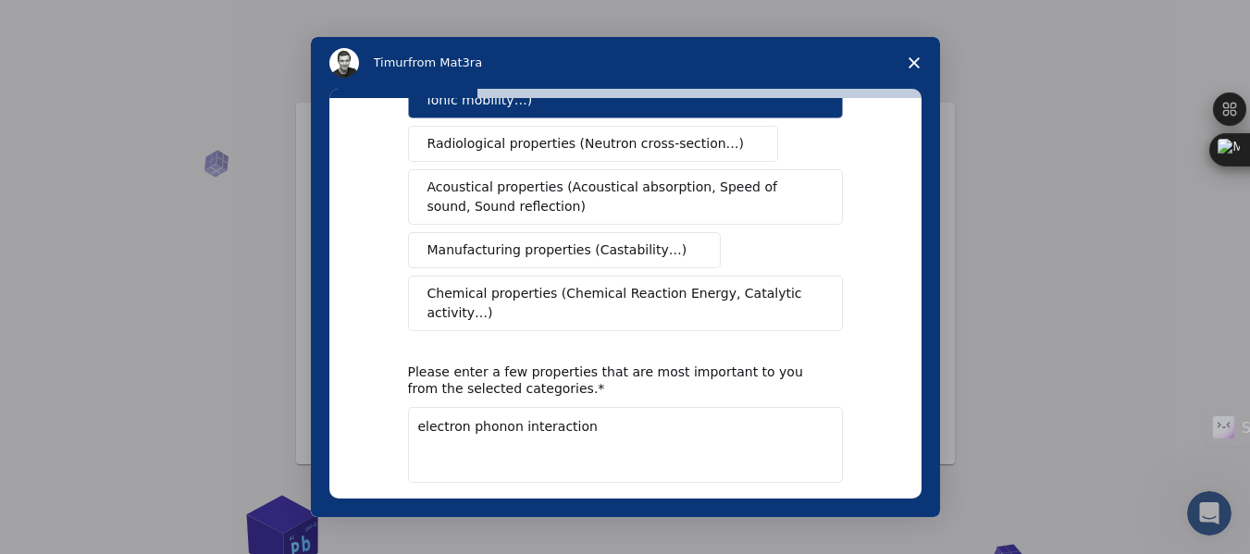
type textarea "electron phonon interaction"
click at [816, 515] on button "Next" at bounding box center [815, 530] width 55 height 31
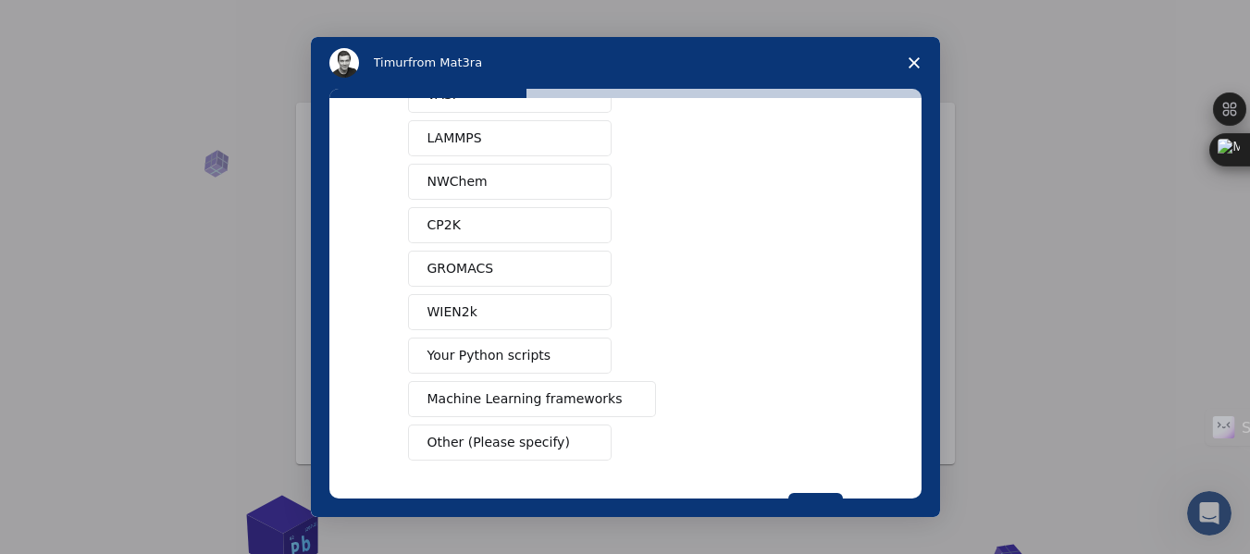
scroll to position [148, 0]
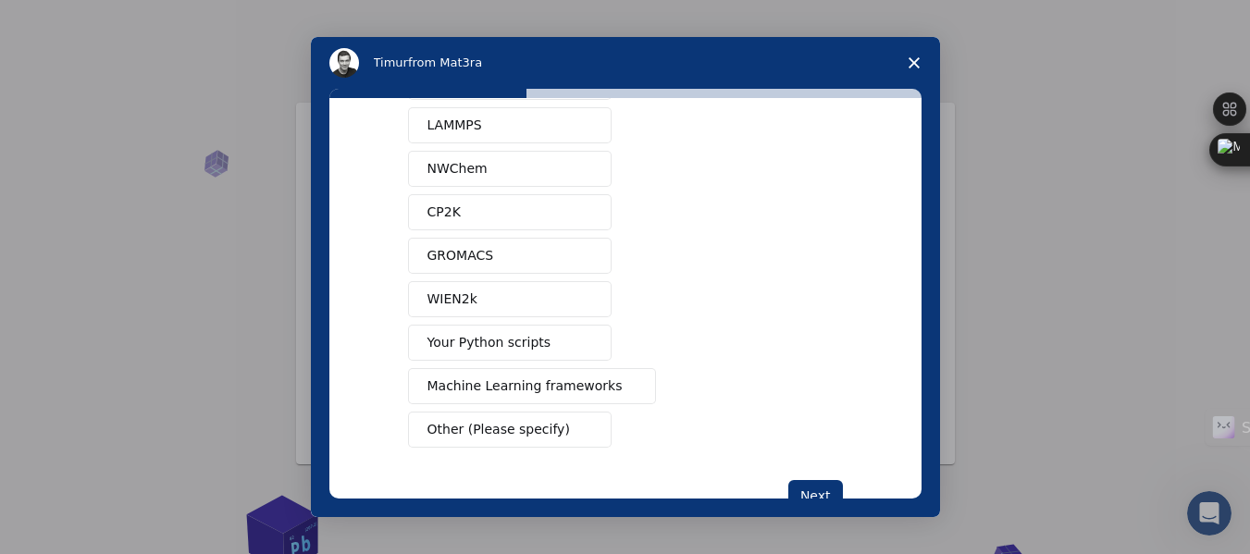
click at [748, 336] on div "Quantum ESPRESSO VASP LAMMPS NWChem CP2K GROMACS WIEN2k Your Python scripts Mac…" at bounding box center [625, 233] width 435 height 427
click at [559, 334] on button "Your Python scripts" at bounding box center [510, 343] width 204 height 36
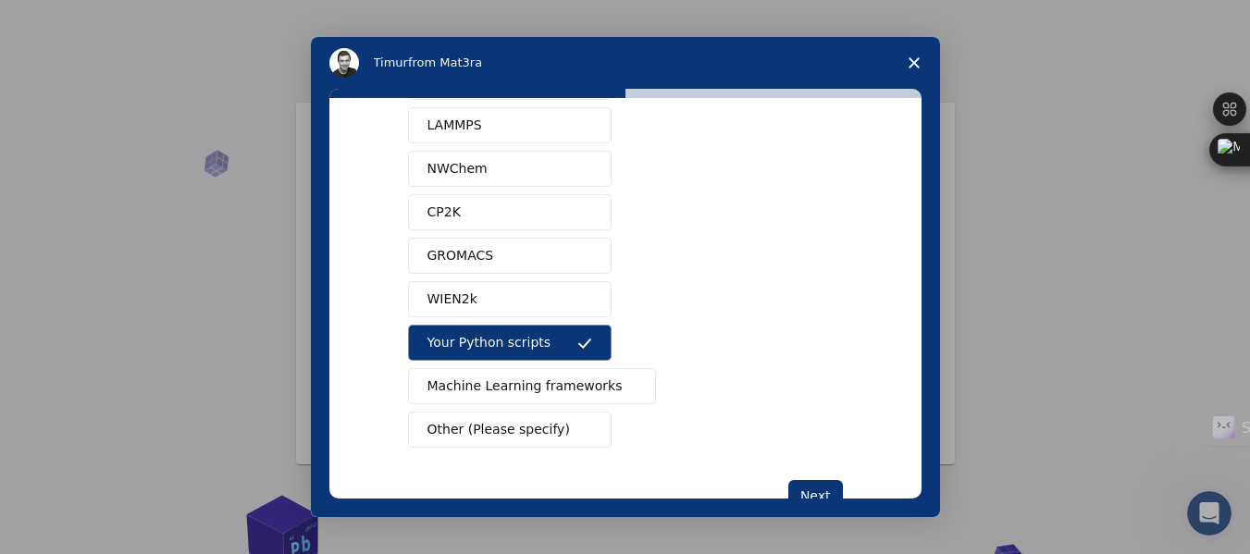
click at [581, 381] on span "Machine Learning frameworks" at bounding box center [524, 386] width 195 height 19
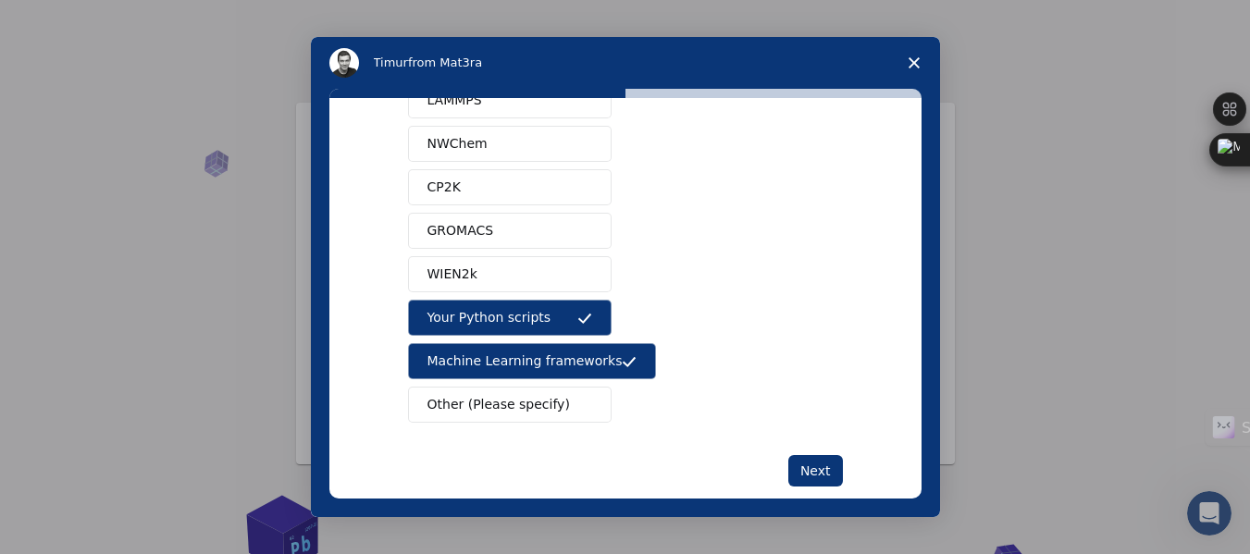
scroll to position [205, 0]
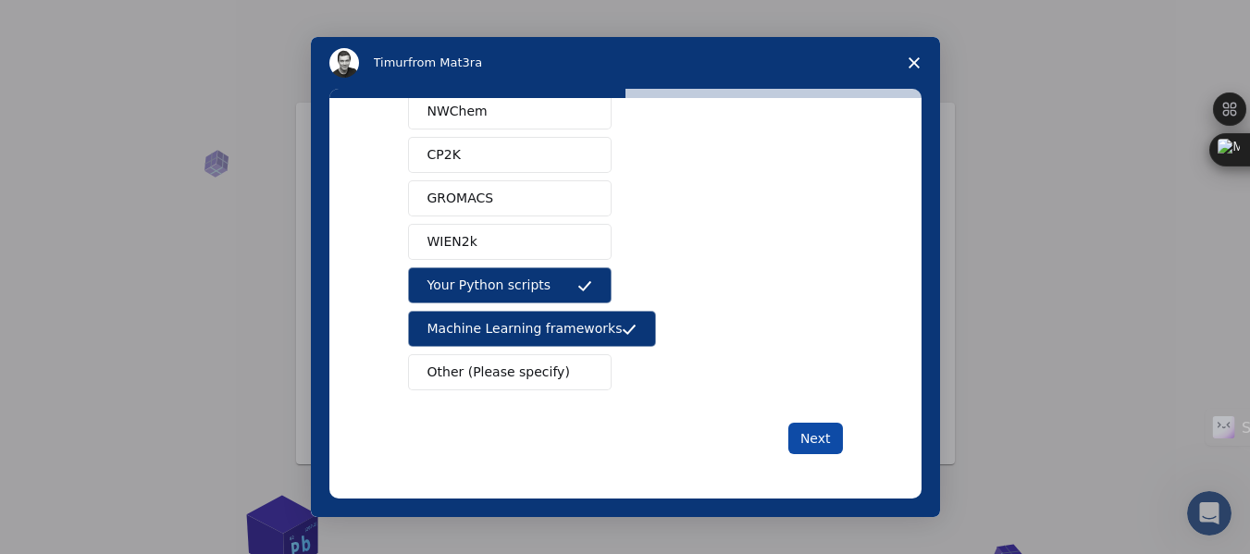
click at [817, 440] on button "Next" at bounding box center [815, 438] width 55 height 31
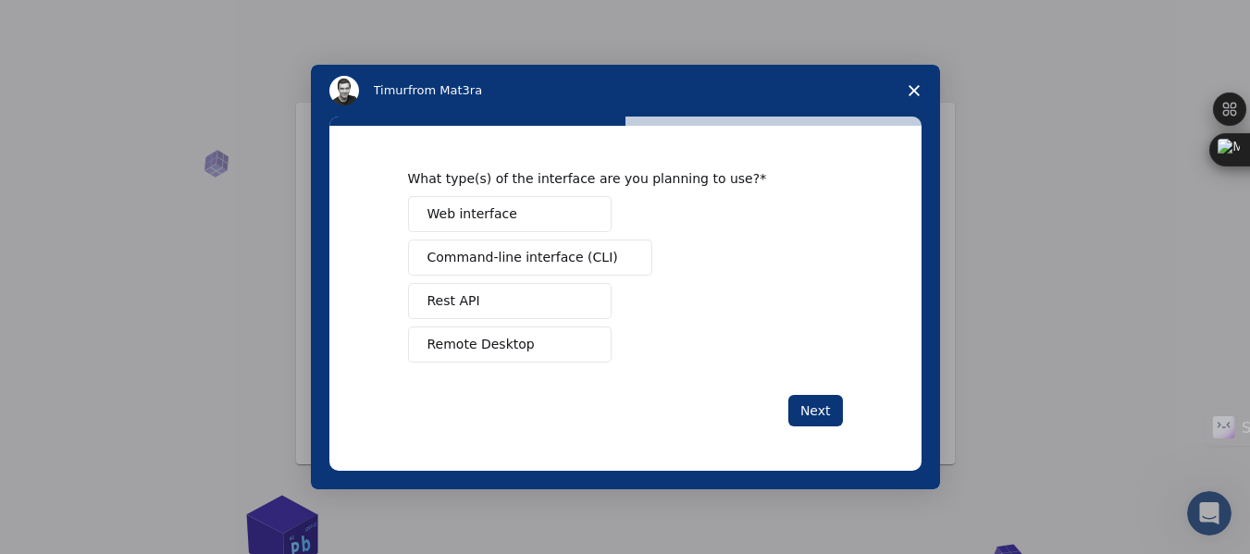
click at [511, 341] on span "Remote Desktop" at bounding box center [480, 344] width 107 height 19
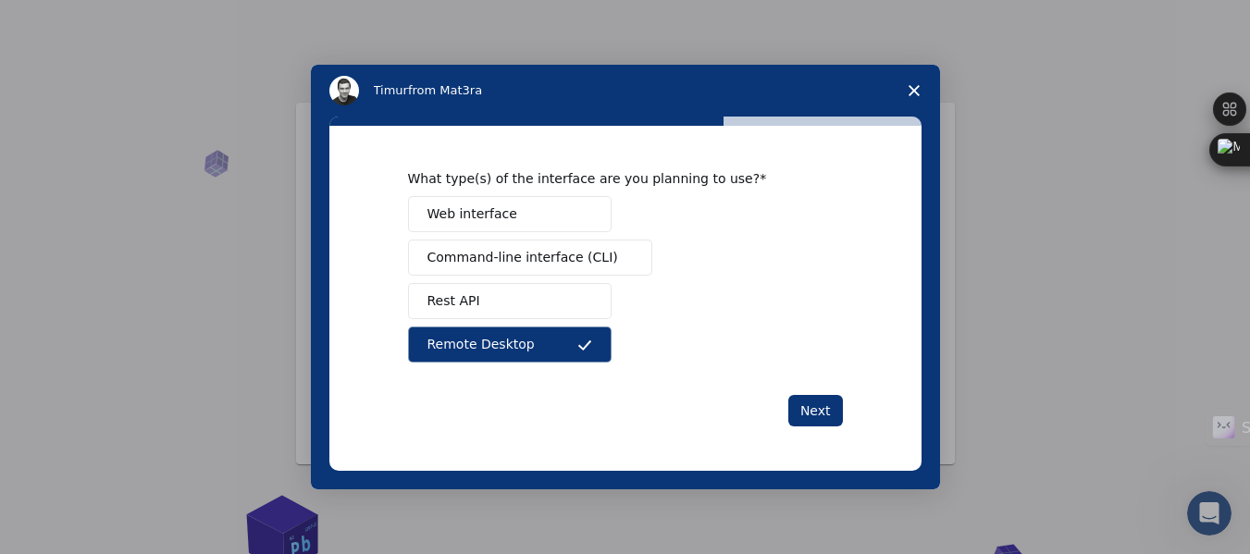
drag, startPoint x: 514, startPoint y: 210, endPoint x: 480, endPoint y: 209, distance: 34.2
click at [480, 209] on span "Web interface" at bounding box center [472, 213] width 90 height 19
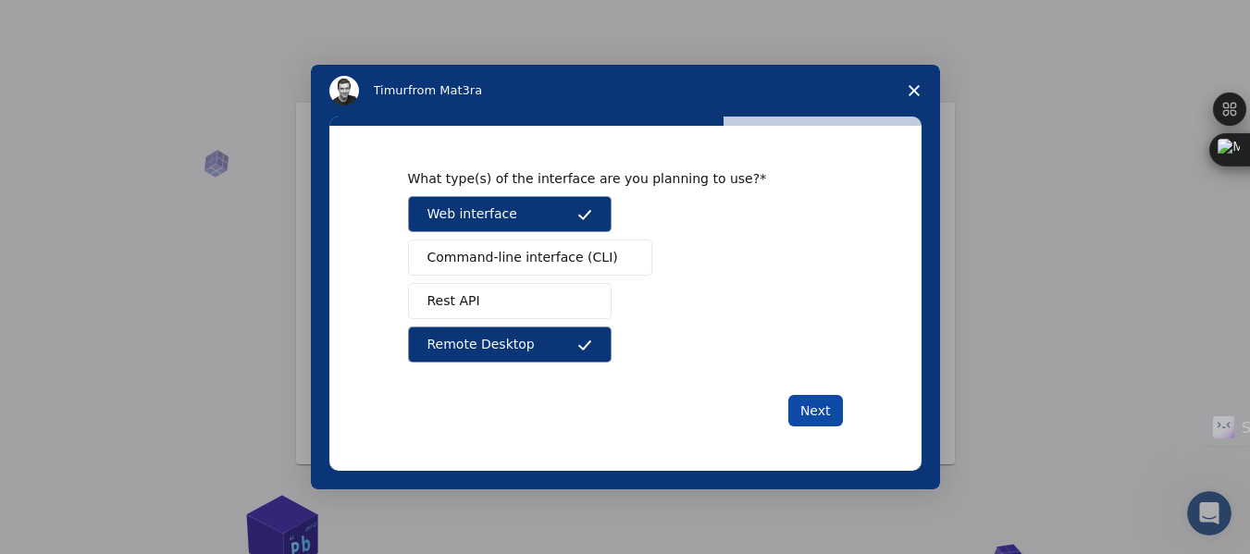
click at [825, 411] on button "Next" at bounding box center [815, 410] width 55 height 31
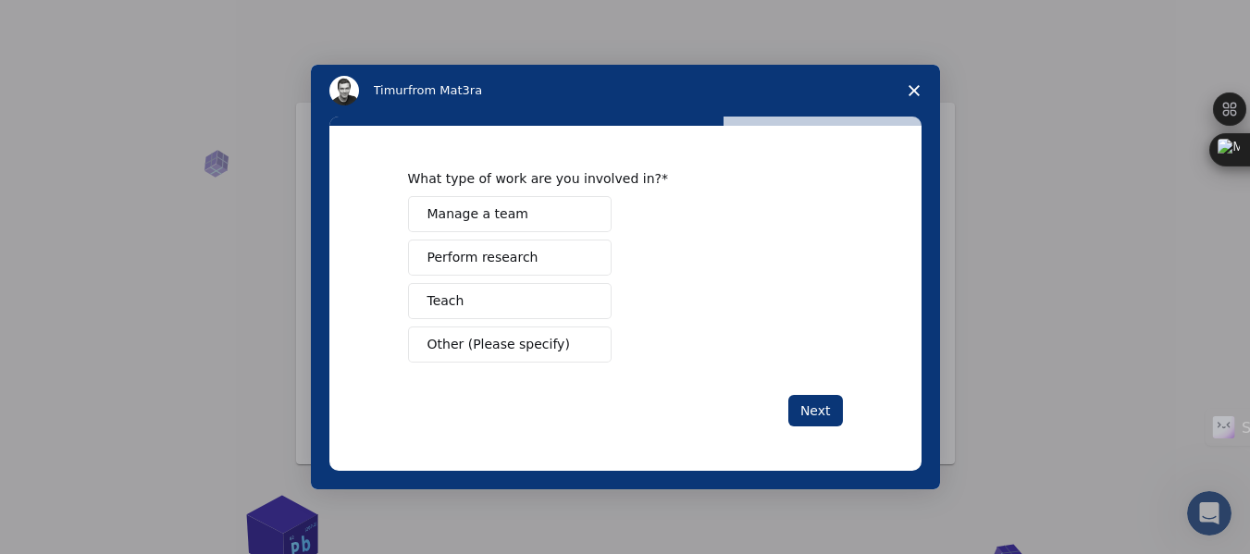
click at [562, 252] on button "Perform research" at bounding box center [510, 258] width 204 height 36
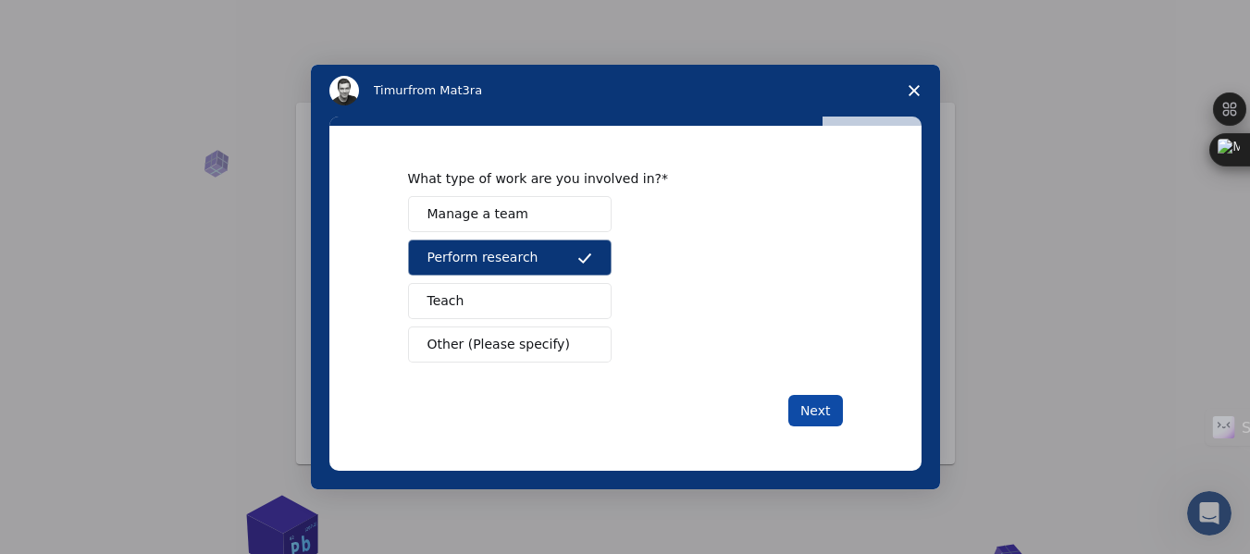
click at [816, 415] on button "Next" at bounding box center [815, 410] width 55 height 31
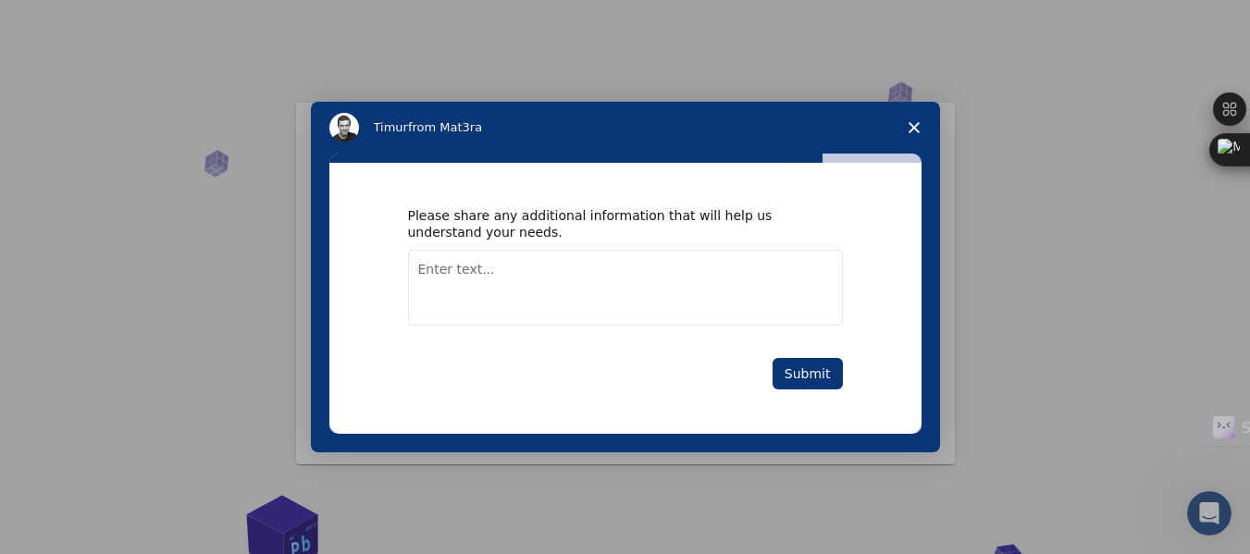
click at [469, 282] on textarea "Enter text..." at bounding box center [625, 288] width 435 height 76
type textarea "Educational research"
click at [834, 376] on button "Submit" at bounding box center [808, 373] width 70 height 31
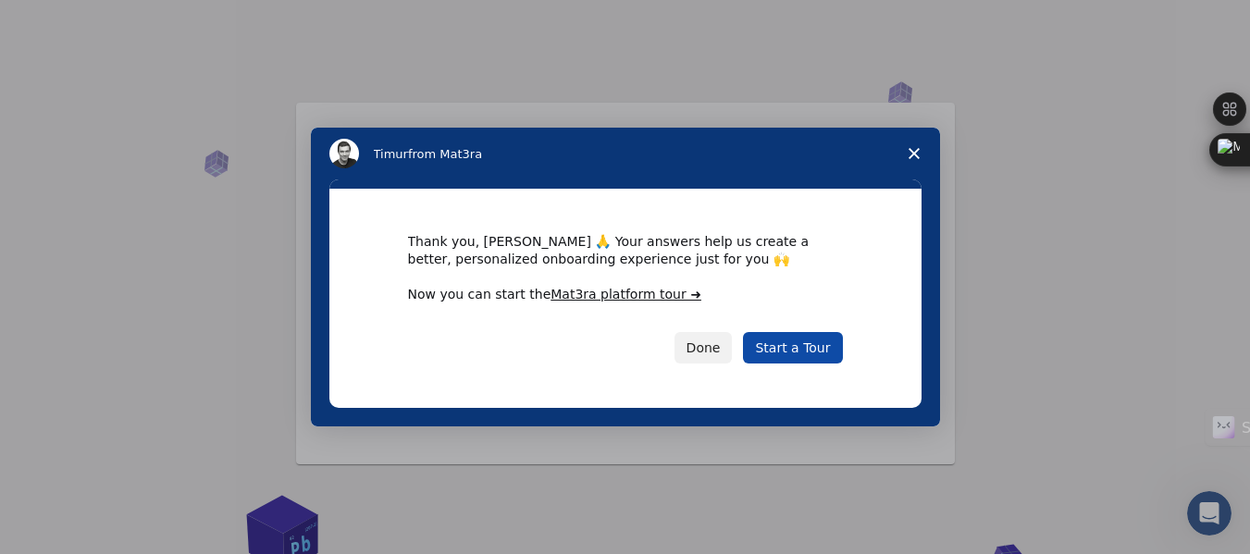
click at [794, 354] on link "Start a Tour" at bounding box center [792, 347] width 99 height 31
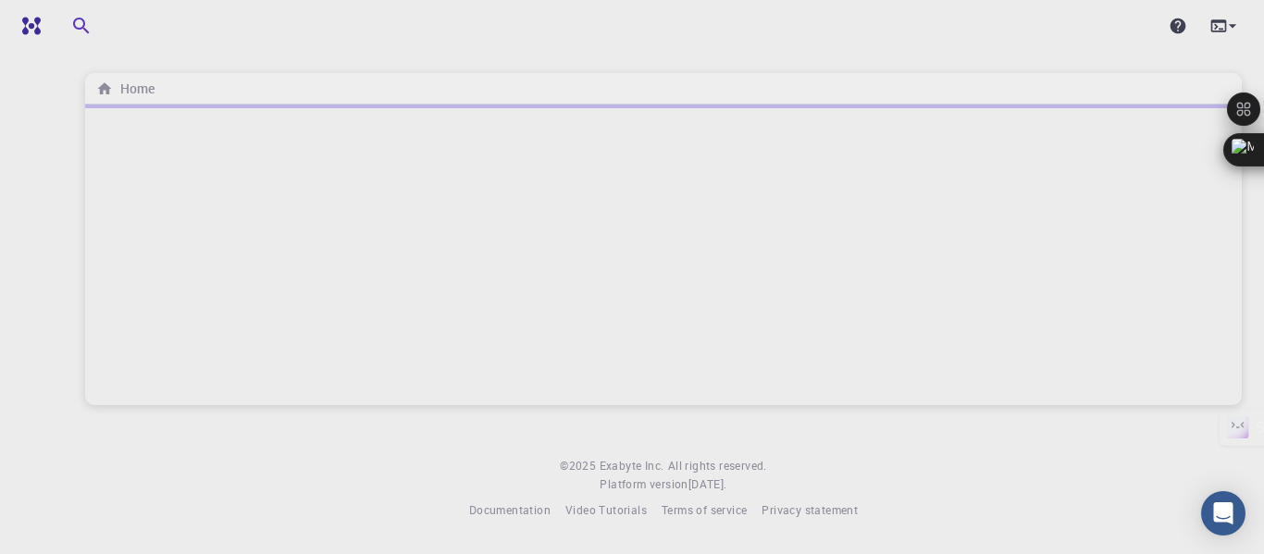
click at [794, 354] on div at bounding box center [663, 255] width 1157 height 301
click at [1225, 27] on icon at bounding box center [1232, 26] width 19 height 19
click at [1225, 27] on div at bounding box center [632, 277] width 1264 height 554
click at [1233, 26] on icon at bounding box center [1232, 26] width 7 height 4
